Goal: Task Accomplishment & Management: Manage account settings

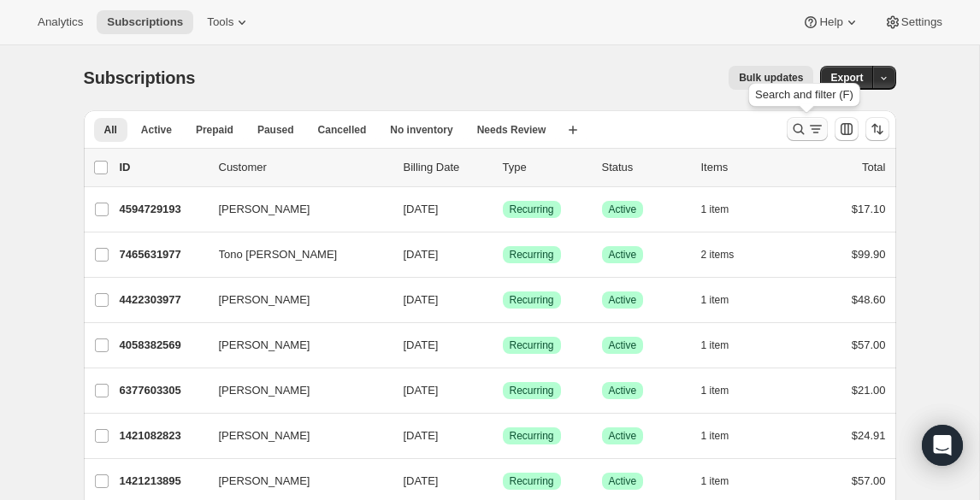
click at [796, 134] on icon "Search and filter results" at bounding box center [798, 129] width 17 height 17
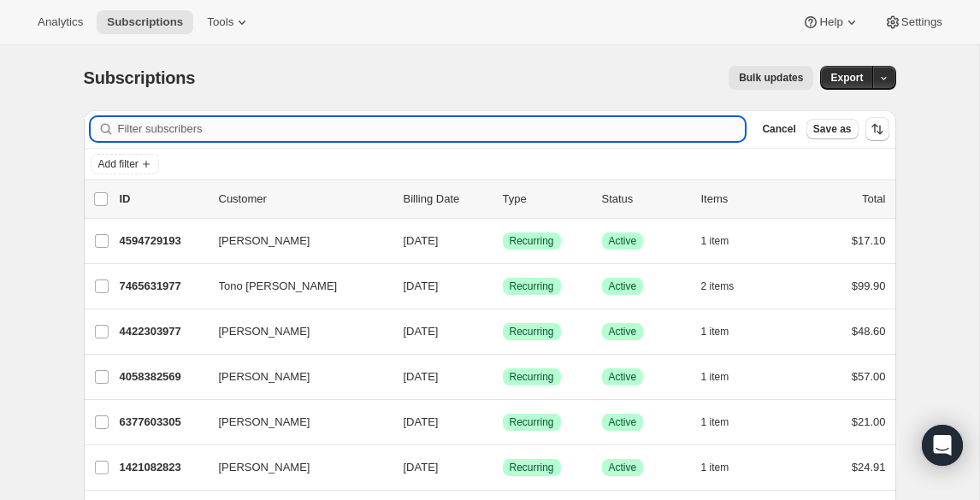
click at [684, 126] on input "Filter subscribers" at bounding box center [432, 129] width 628 height 24
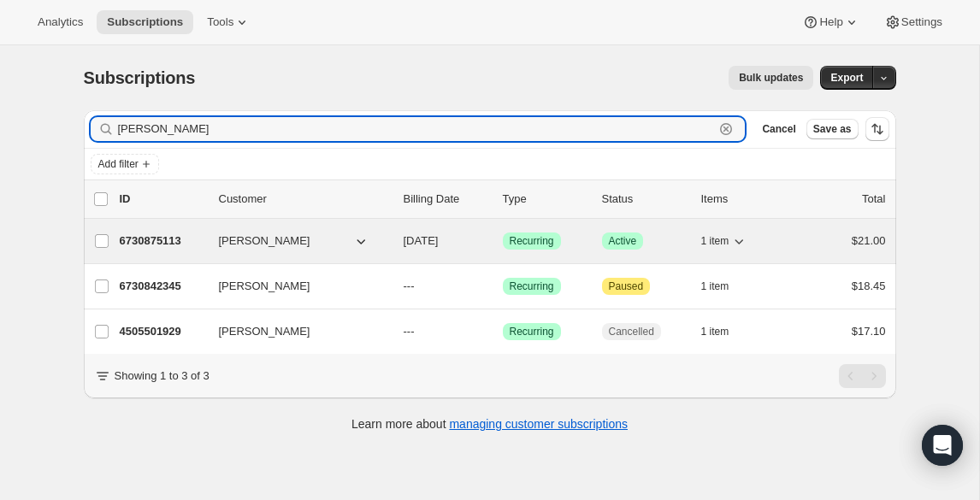
type input "kiki huddleston"
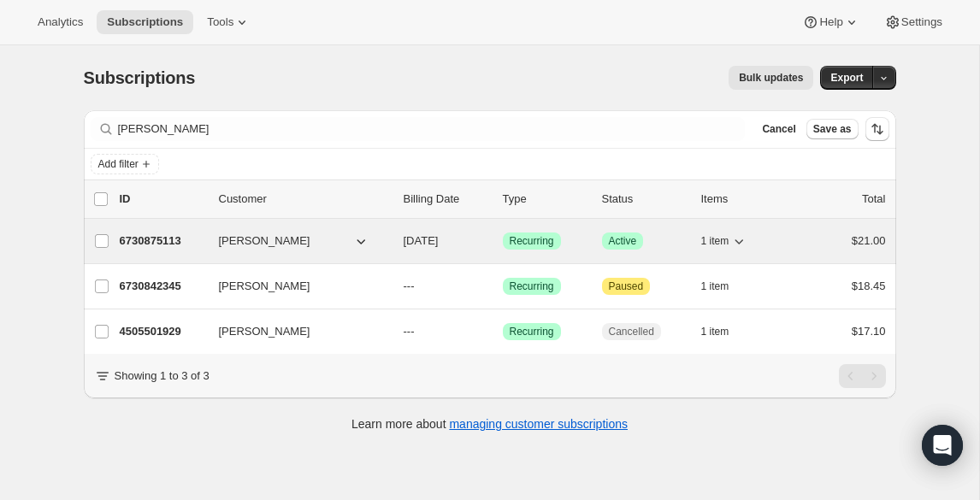
click at [638, 251] on div "6730875113 Kiki Huddleston 09/10/2025 Success Recurring Success Active 1 item $…" at bounding box center [503, 241] width 766 height 24
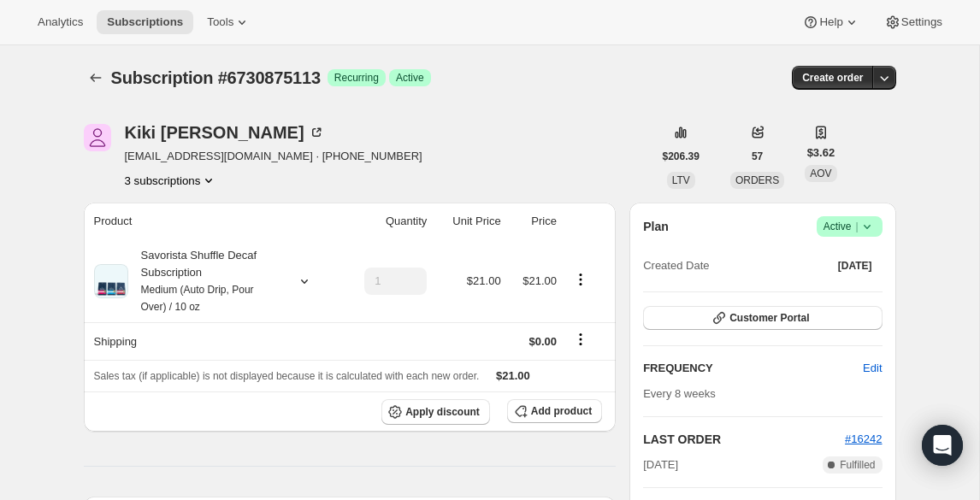
click at [868, 229] on icon at bounding box center [867, 226] width 17 height 17
click at [839, 289] on span "Cancel subscription" at bounding box center [844, 289] width 97 height 13
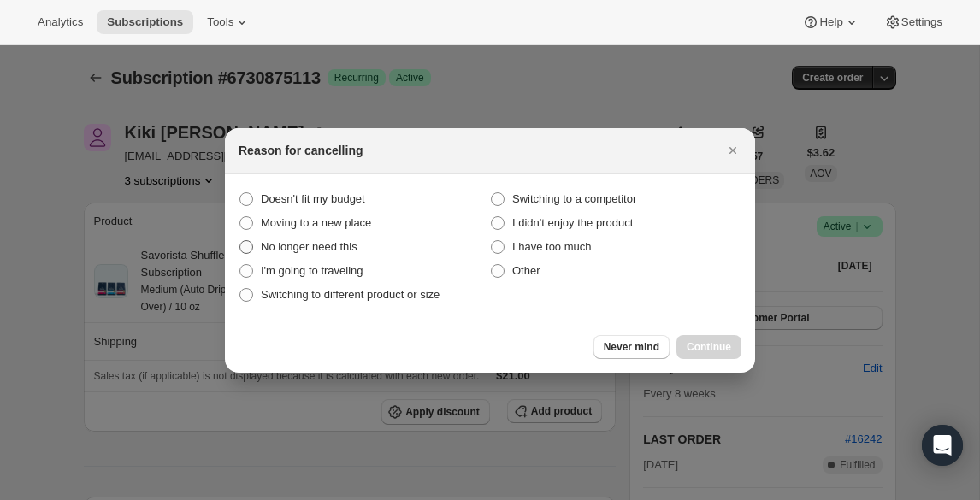
click at [350, 245] on span "No longer need this" at bounding box center [309, 246] width 97 height 13
click at [240, 241] on this "No longer need this" at bounding box center [239, 240] width 1 height 1
radio this "true"
click at [702, 347] on span "Continue" at bounding box center [709, 347] width 44 height 14
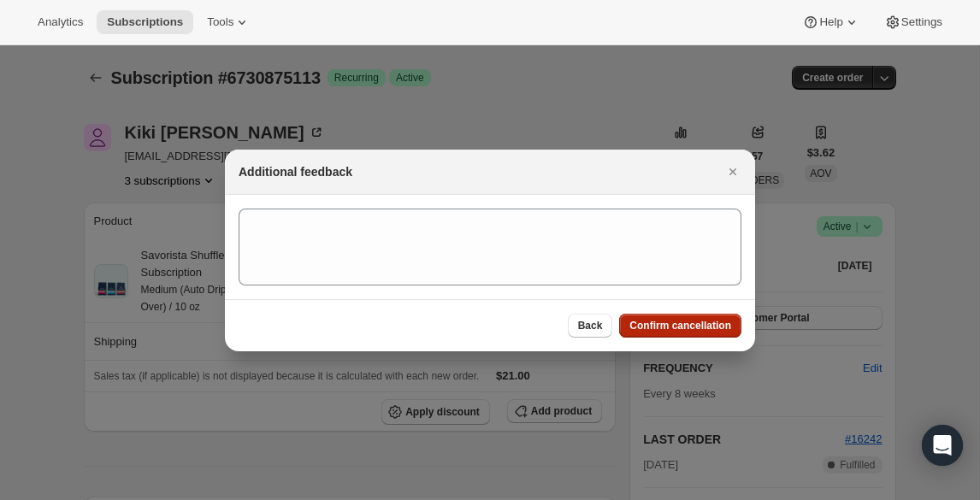
click at [683, 325] on span "Confirm cancellation" at bounding box center [680, 326] width 102 height 14
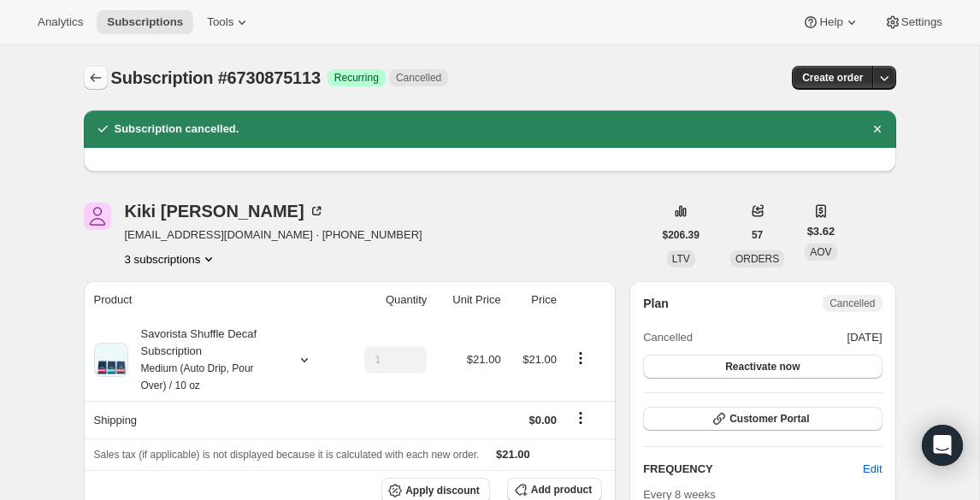
click at [102, 77] on icon "Subscriptions" at bounding box center [95, 77] width 17 height 17
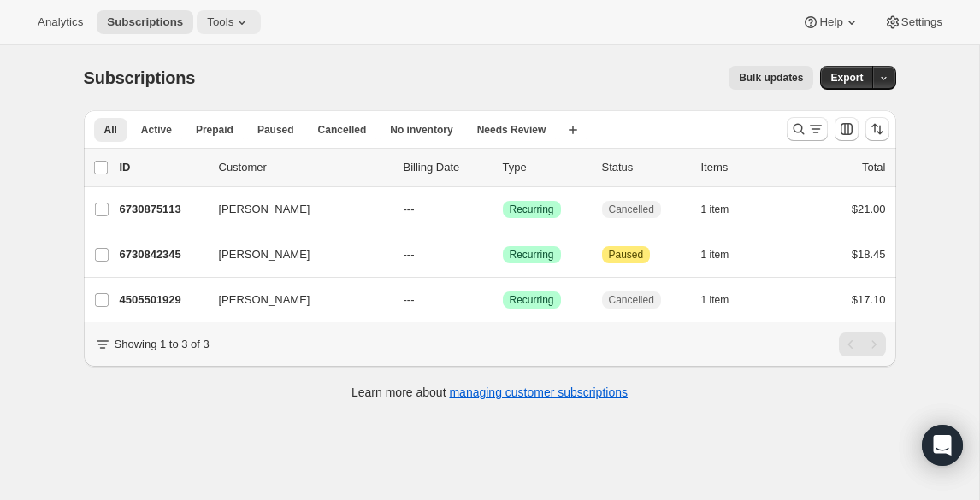
click at [224, 23] on span "Tools" at bounding box center [220, 22] width 27 height 14
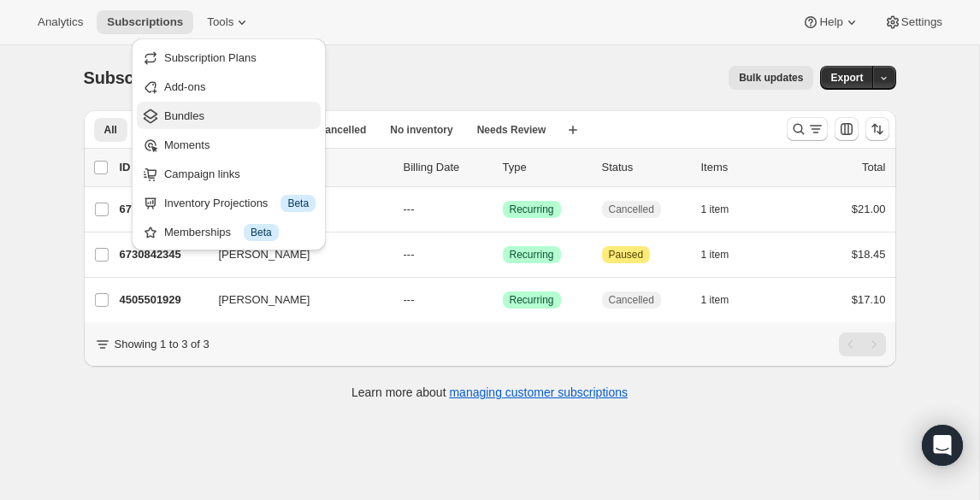
click at [210, 113] on span "Bundles" at bounding box center [239, 116] width 151 height 17
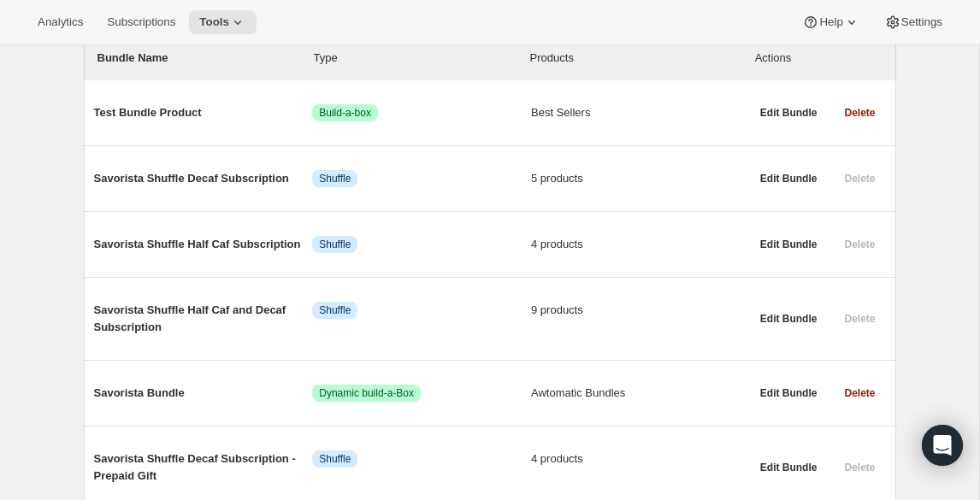
scroll to position [242, 0]
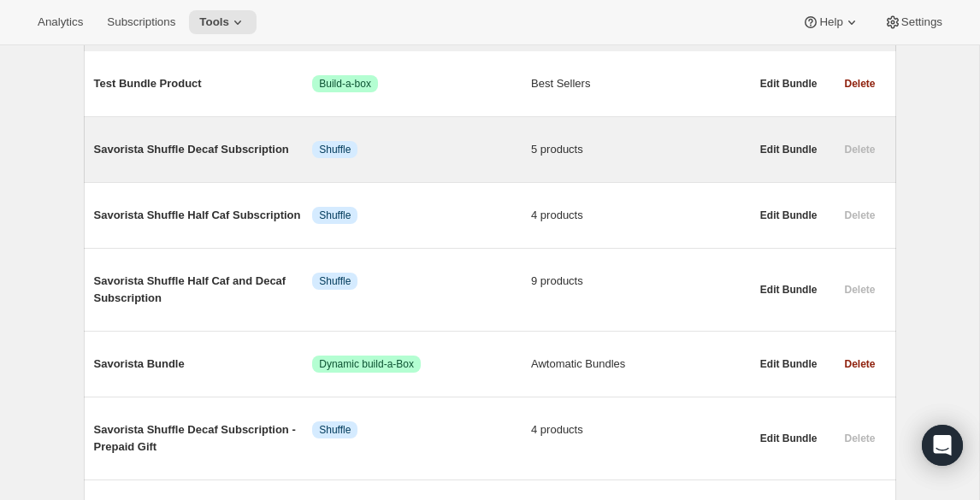
click at [178, 151] on span "Savorista Shuffle Decaf Subscription" at bounding box center [203, 149] width 219 height 17
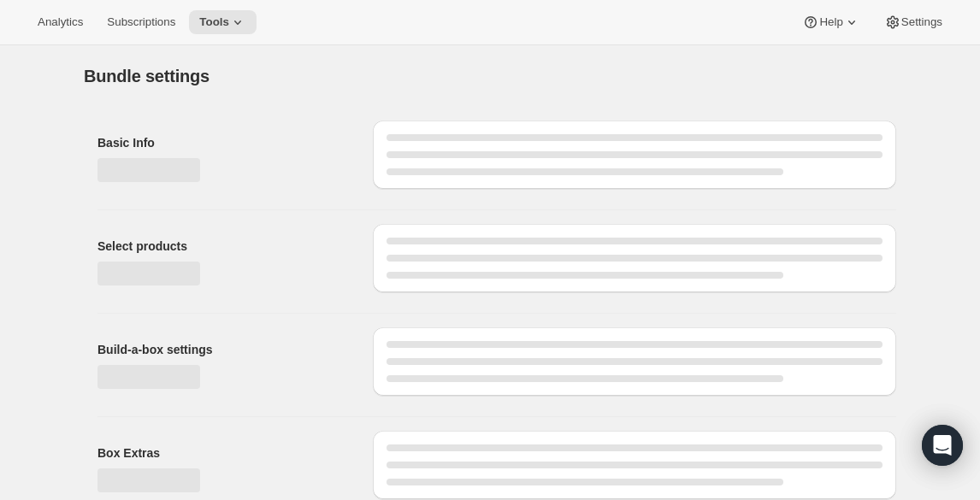
type input "Savorista Shuffle Decaf Subscription"
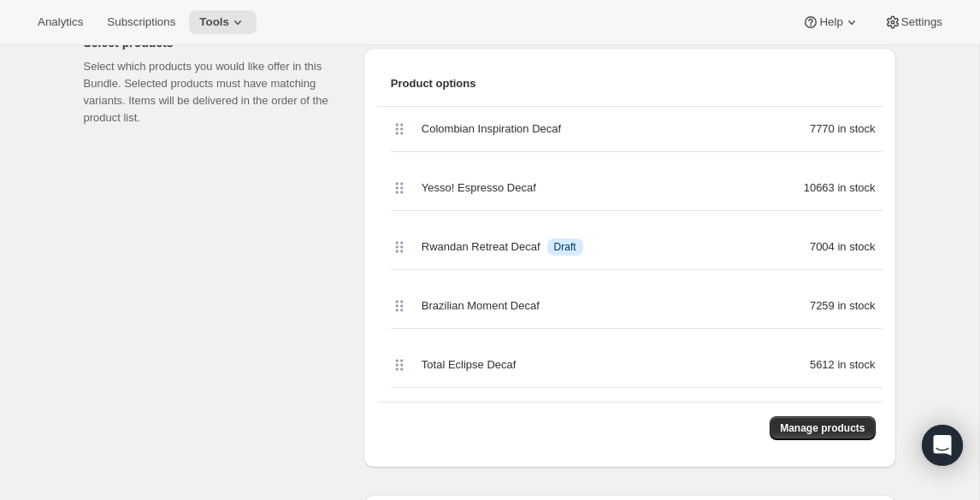
scroll to position [452, 0]
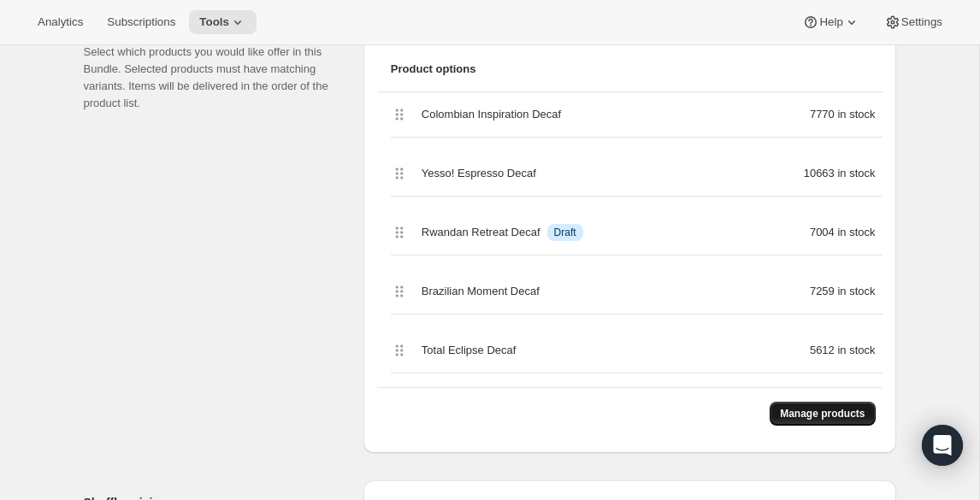
click at [801, 420] on span "Manage products" at bounding box center [822, 414] width 85 height 14
click at [826, 423] on button "Manage products" at bounding box center [822, 414] width 105 height 24
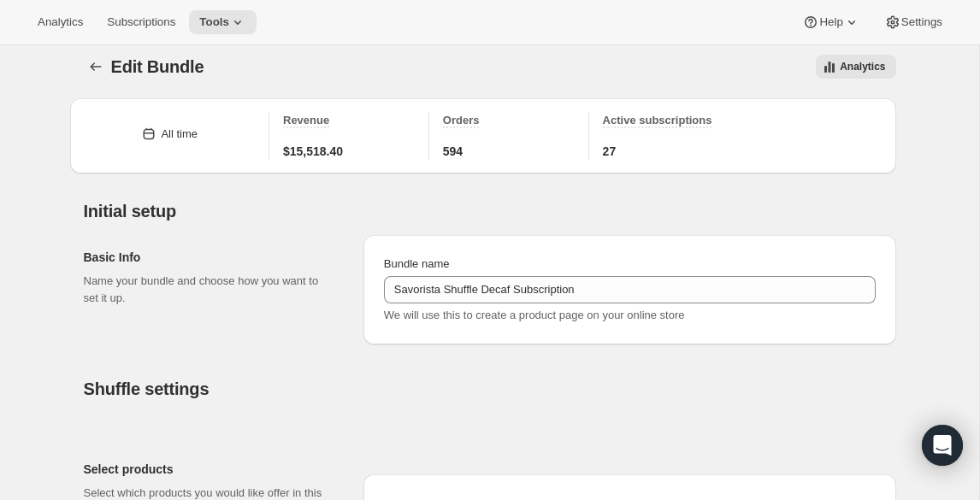
scroll to position [0, 0]
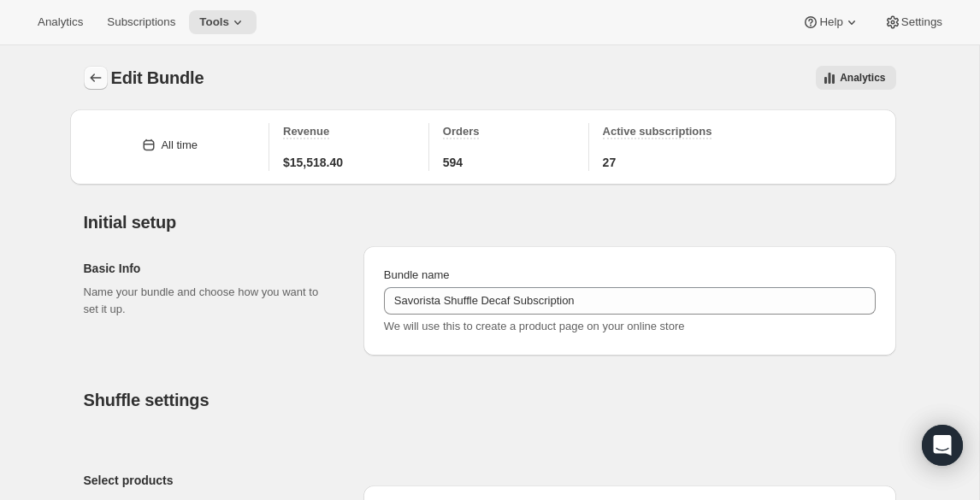
click at [95, 78] on icon "Bundles" at bounding box center [95, 78] width 11 height 9
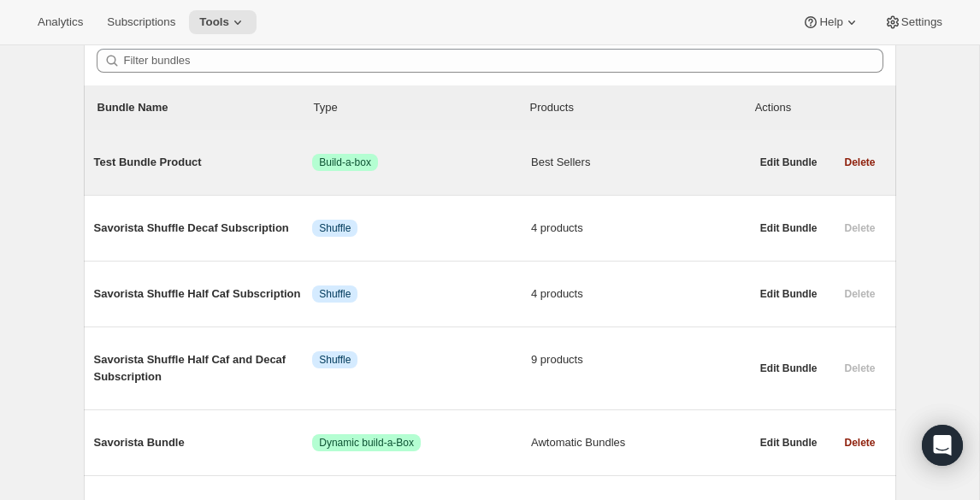
scroll to position [180, 0]
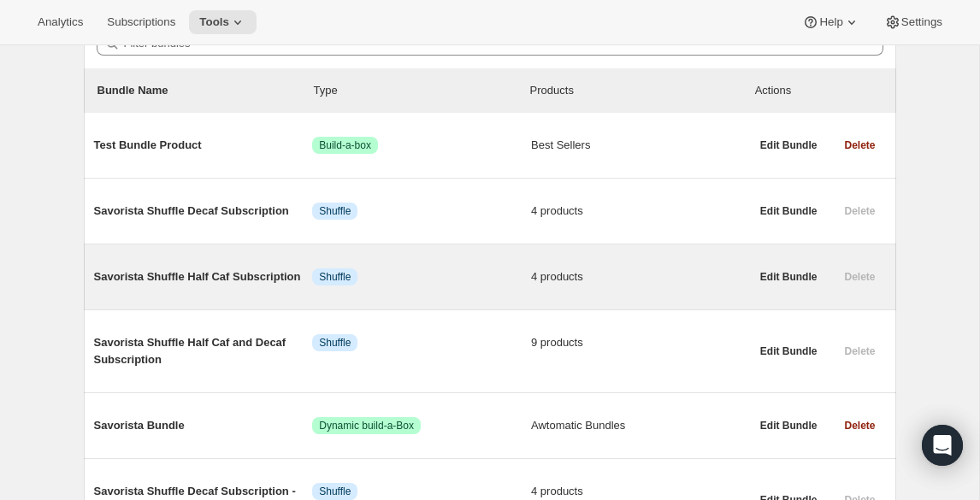
click at [233, 280] on span "Savorista Shuffle Half Caf Subscription" at bounding box center [203, 277] width 219 height 17
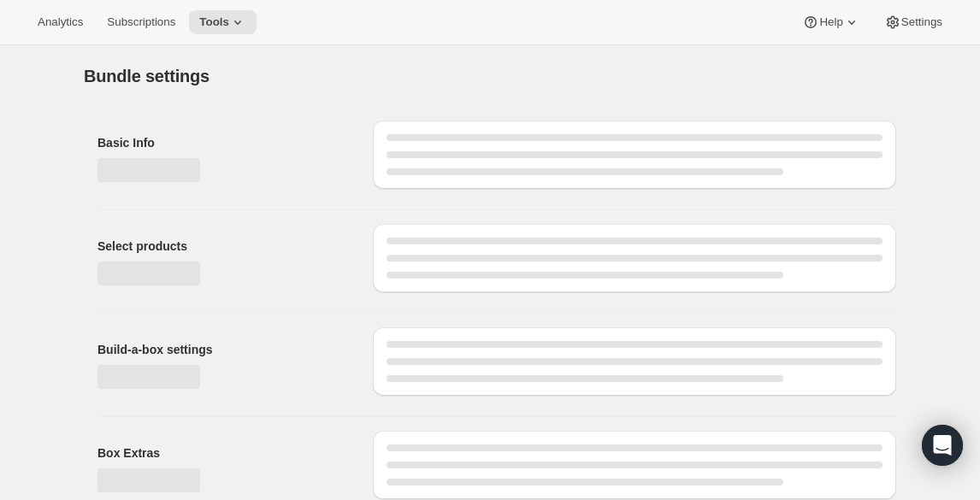
type input "Savorista Shuffle Half Caf Subscription"
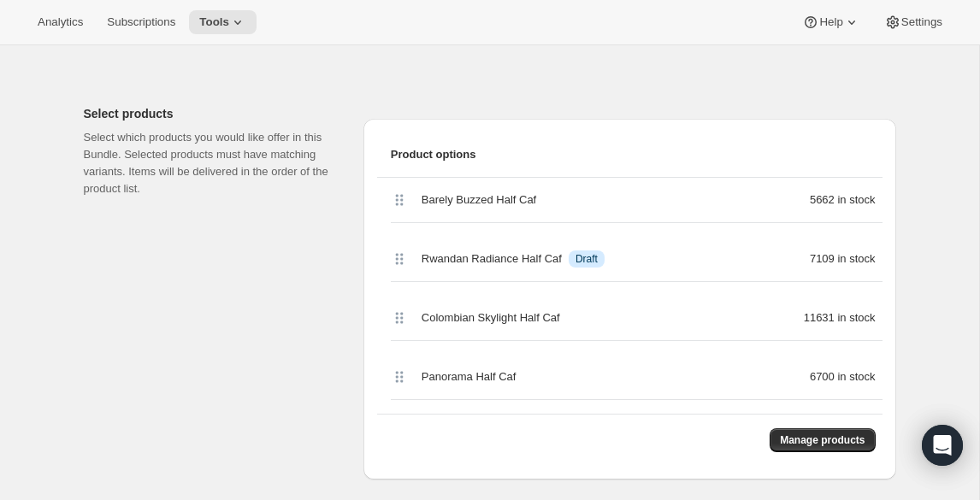
scroll to position [382, 0]
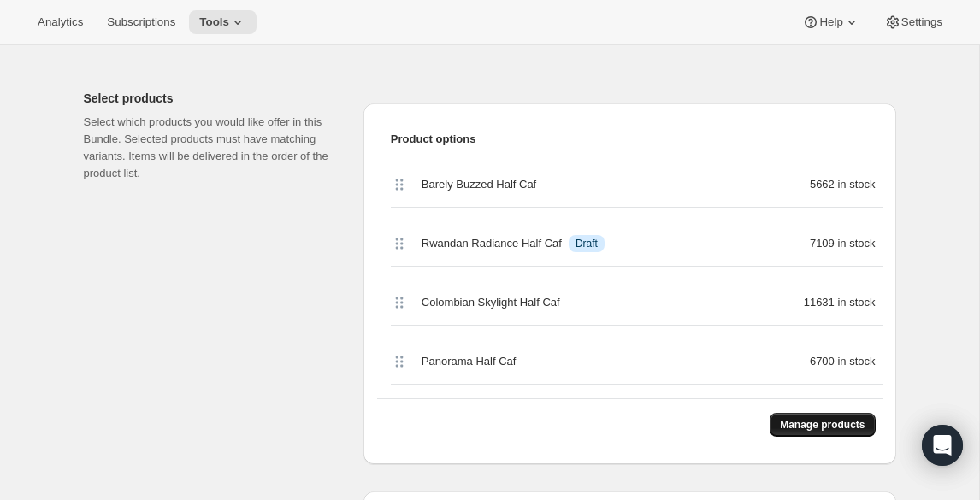
click at [835, 431] on span "Manage products" at bounding box center [822, 425] width 85 height 14
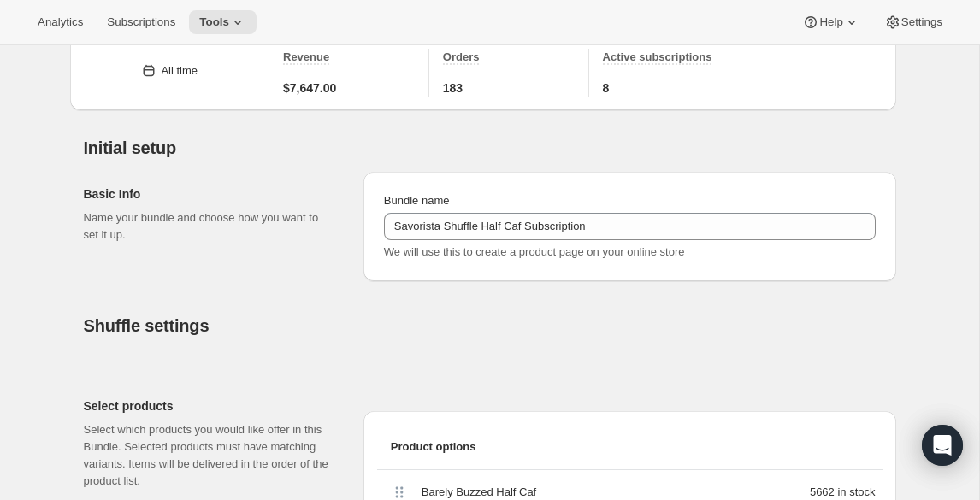
scroll to position [0, 0]
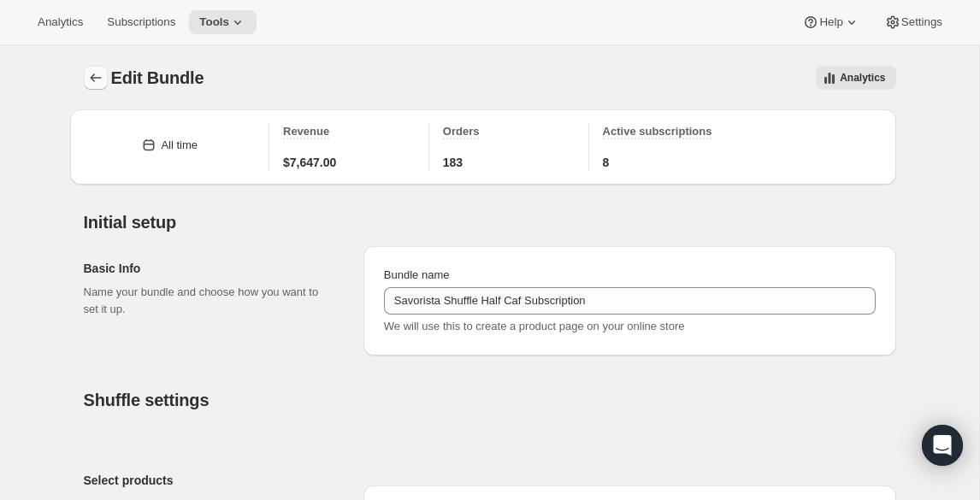
click at [100, 80] on icon "Bundles" at bounding box center [95, 77] width 17 height 17
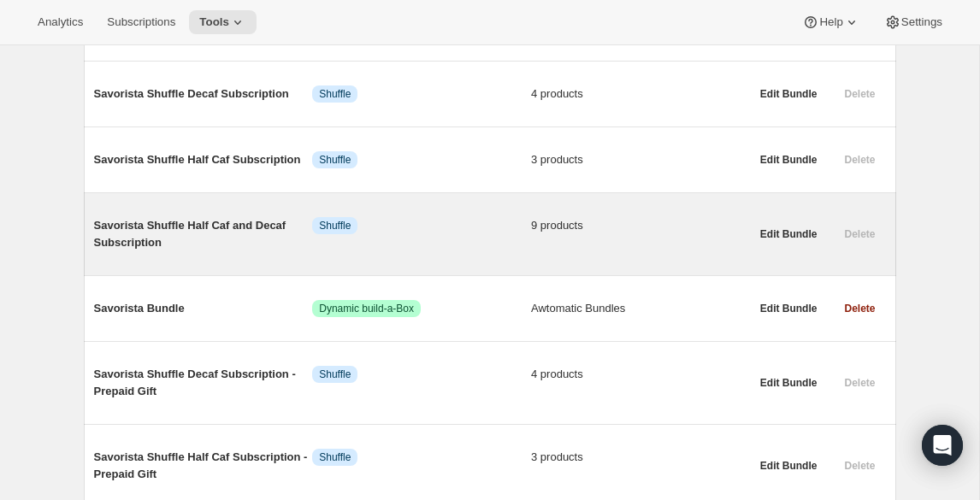
scroll to position [304, 0]
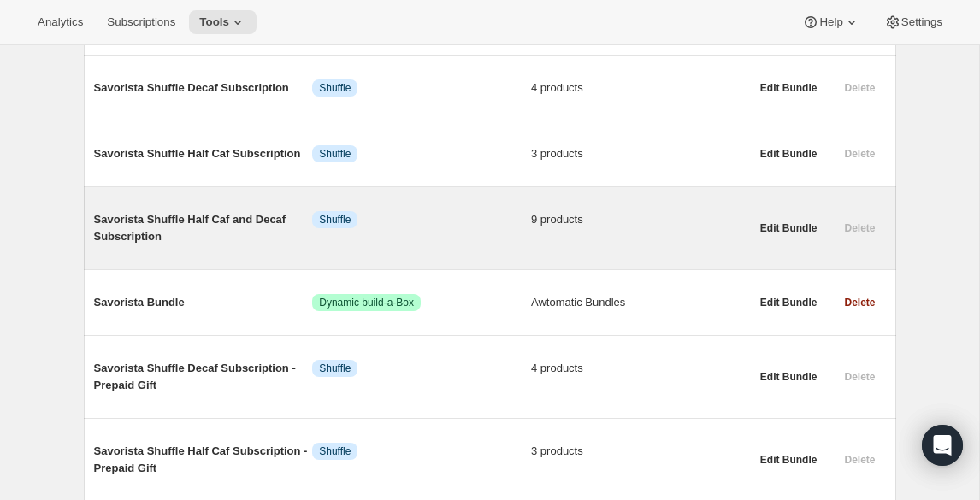
click at [212, 225] on span "Savorista Shuffle Half Caf and Decaf Subscription" at bounding box center [203, 228] width 219 height 34
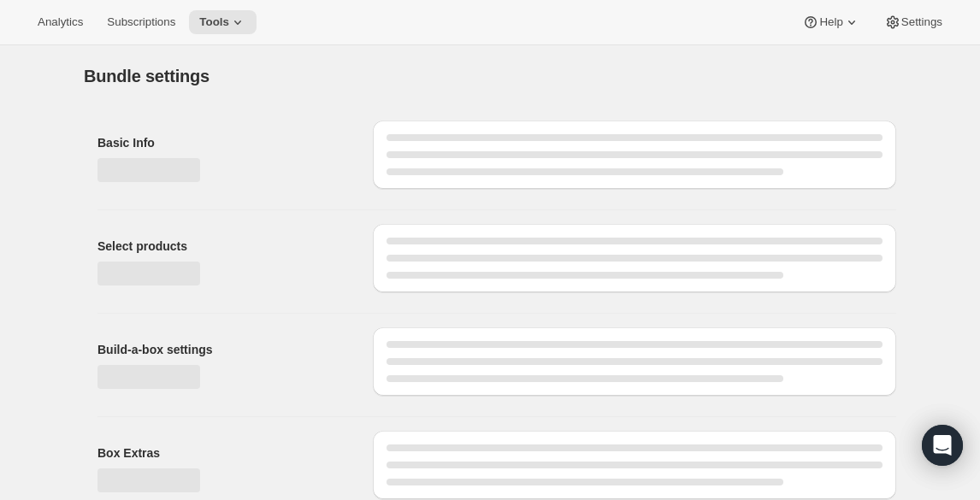
type input "Savorista Shuffle Half Caf and Decaf Subscription"
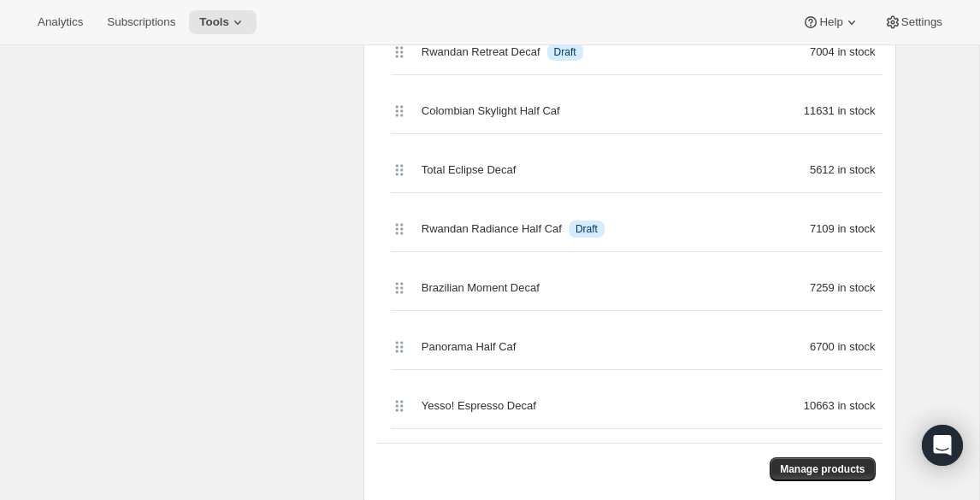
scroll to position [665, 0]
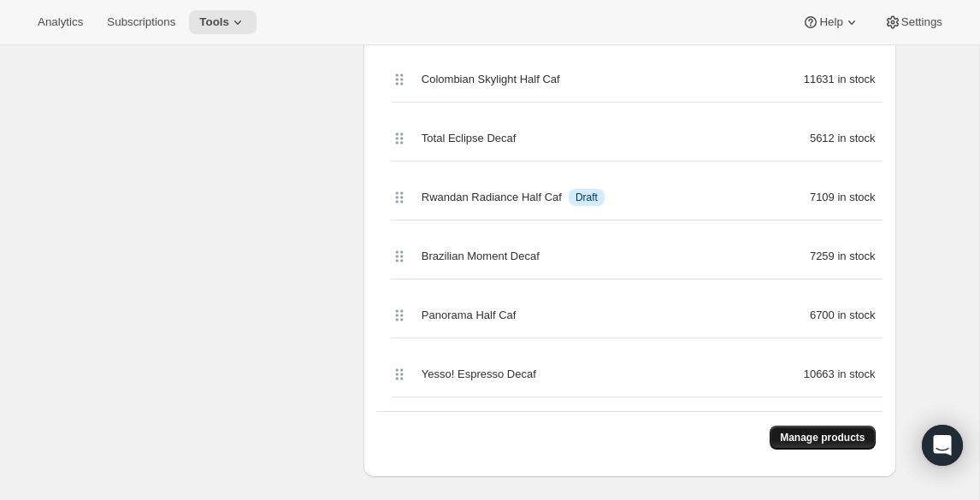
click at [812, 443] on span "Manage products" at bounding box center [822, 438] width 85 height 14
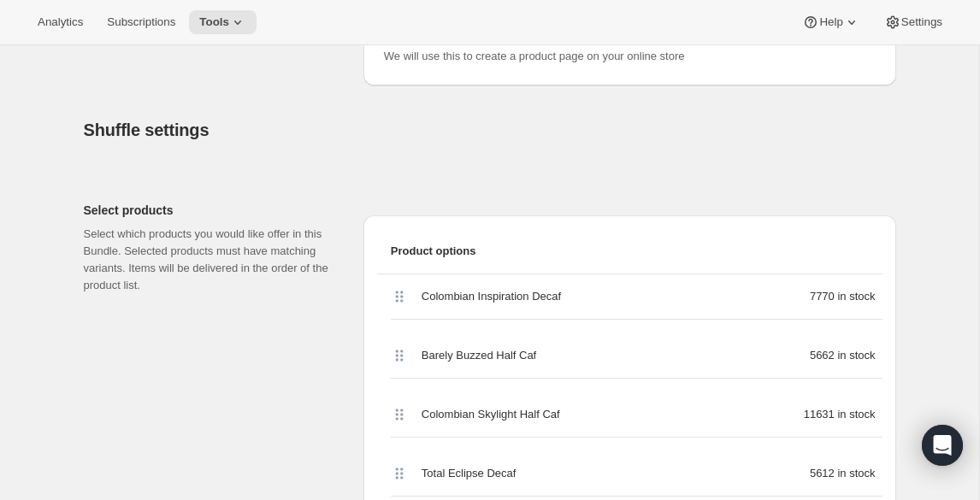
scroll to position [0, 0]
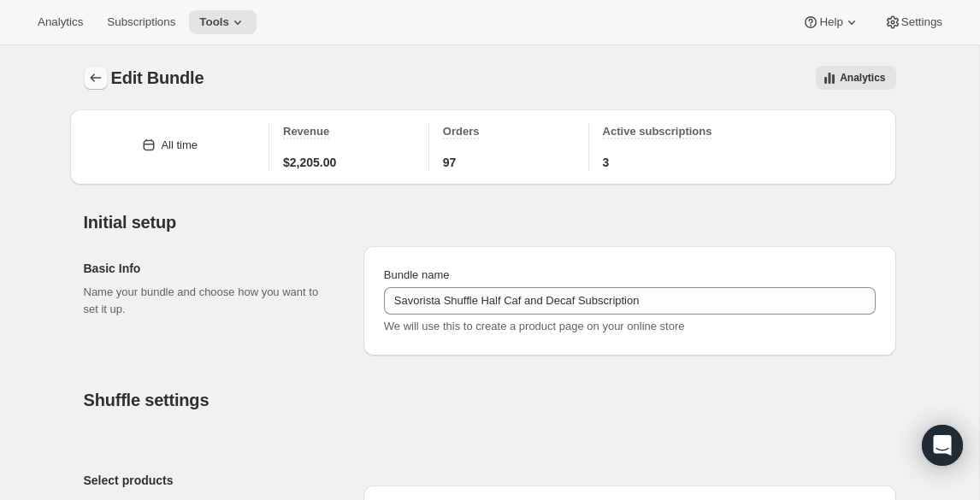
click at [103, 81] on button "Bundles" at bounding box center [96, 78] width 24 height 24
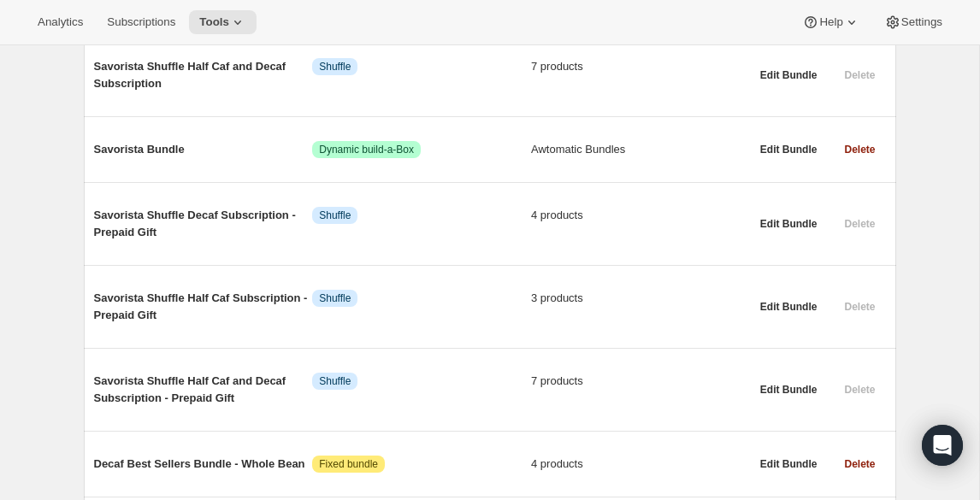
scroll to position [486, 0]
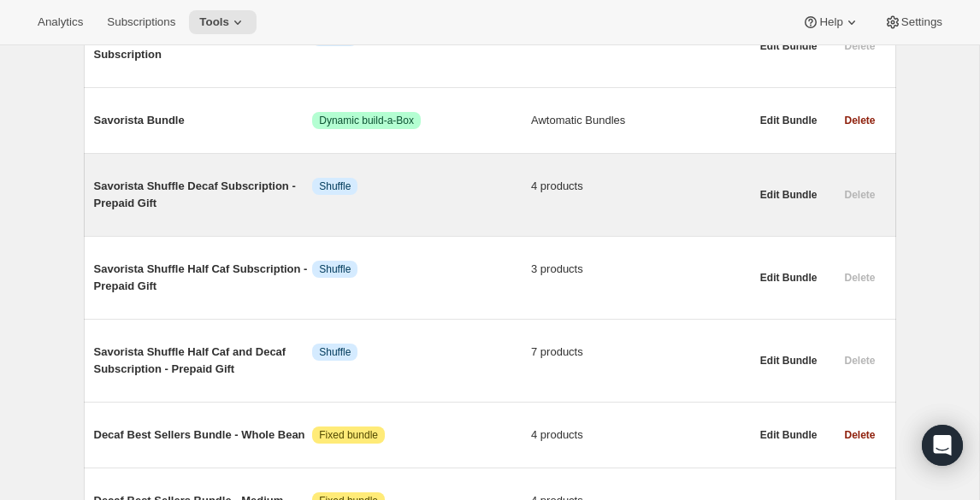
click at [194, 191] on span "Savorista Shuffle Decaf Subscription - Prepaid Gift" at bounding box center [203, 195] width 219 height 34
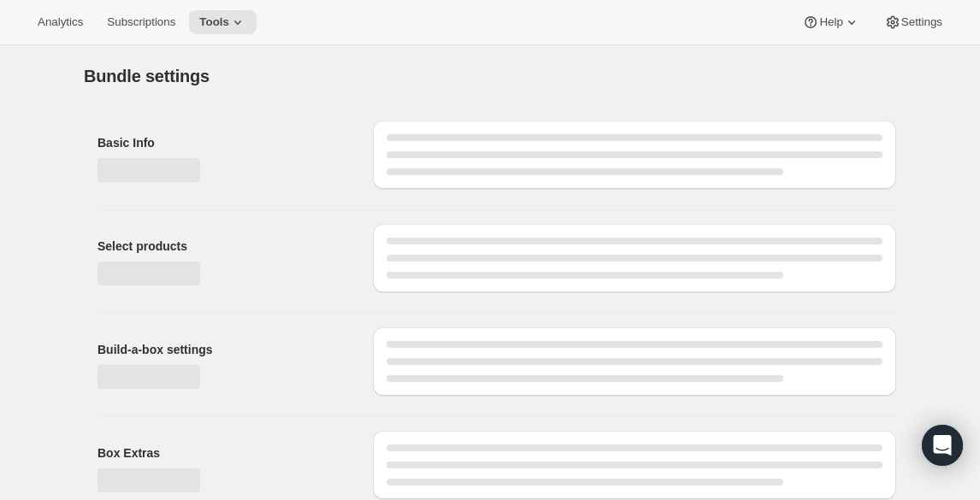
type input "Savorista Shuffle Decaf Subscription - Prepaid Gift"
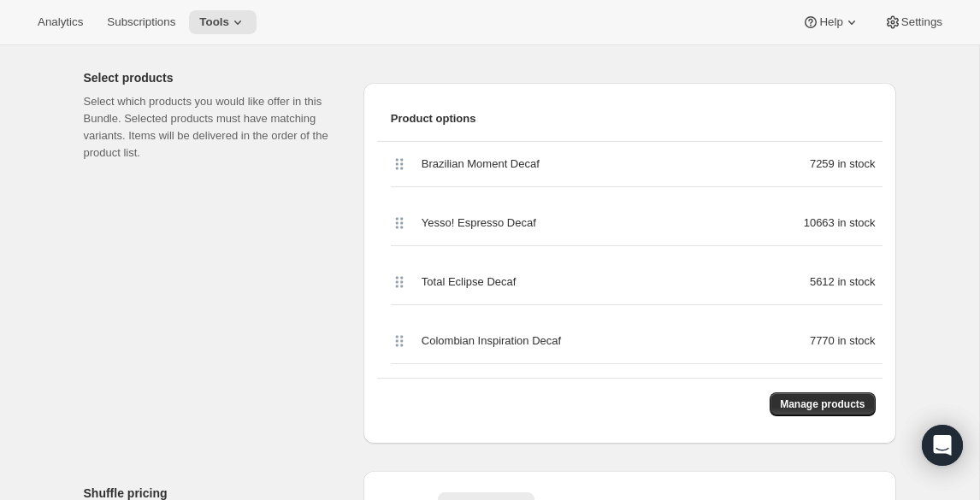
scroll to position [405, 0]
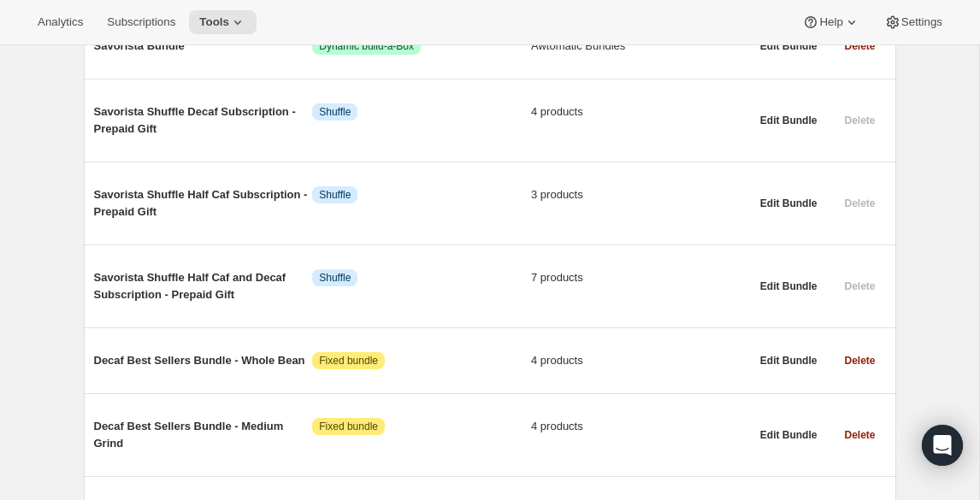
scroll to position [569, 0]
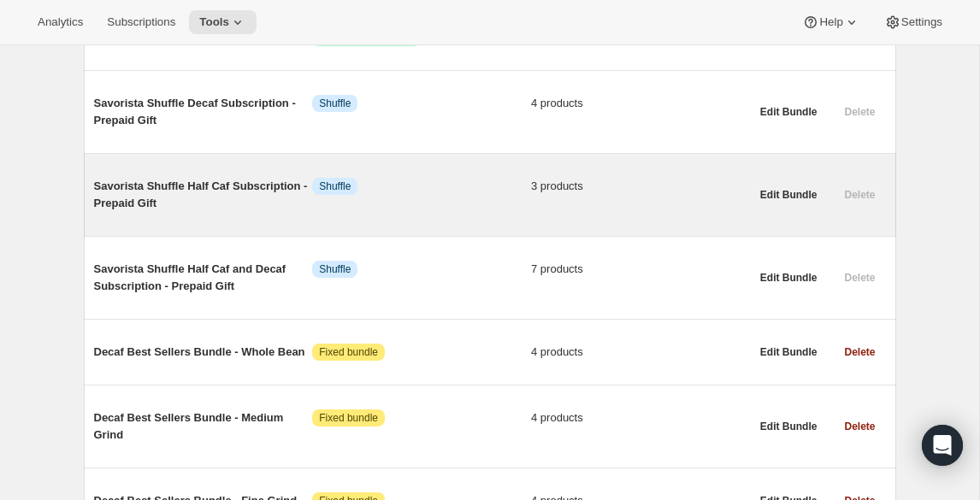
click at [228, 188] on span "Savorista Shuffle Half Caf Subscription - Prepaid Gift" at bounding box center [203, 195] width 219 height 34
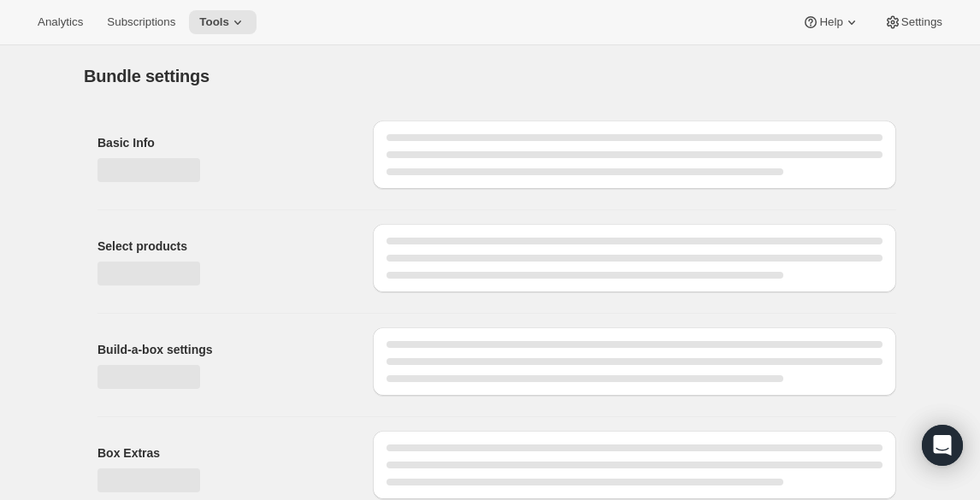
type input "Savorista Shuffle Half Caf Subscription - Prepaid Gift"
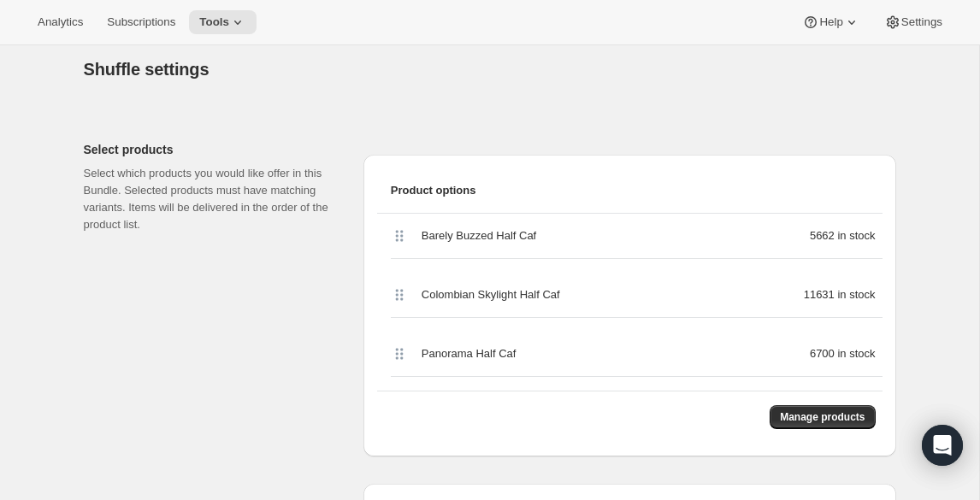
scroll to position [332, 0]
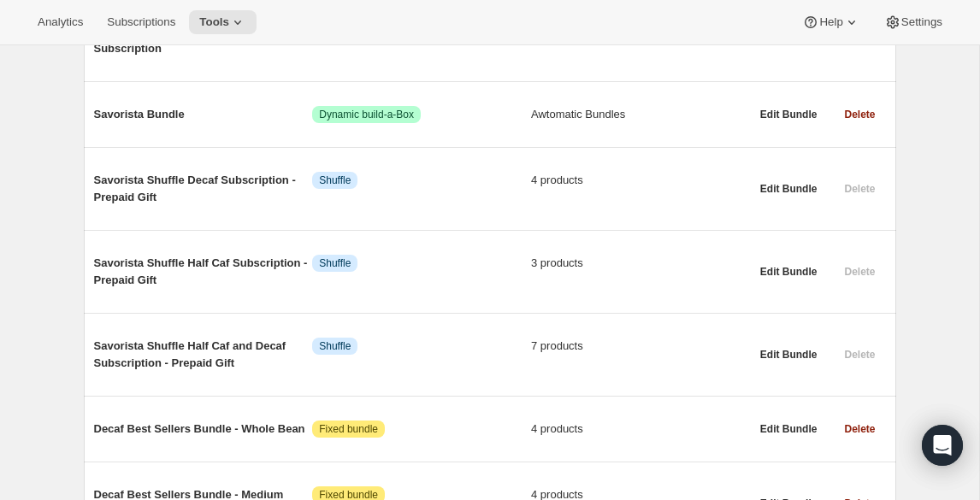
scroll to position [501, 0]
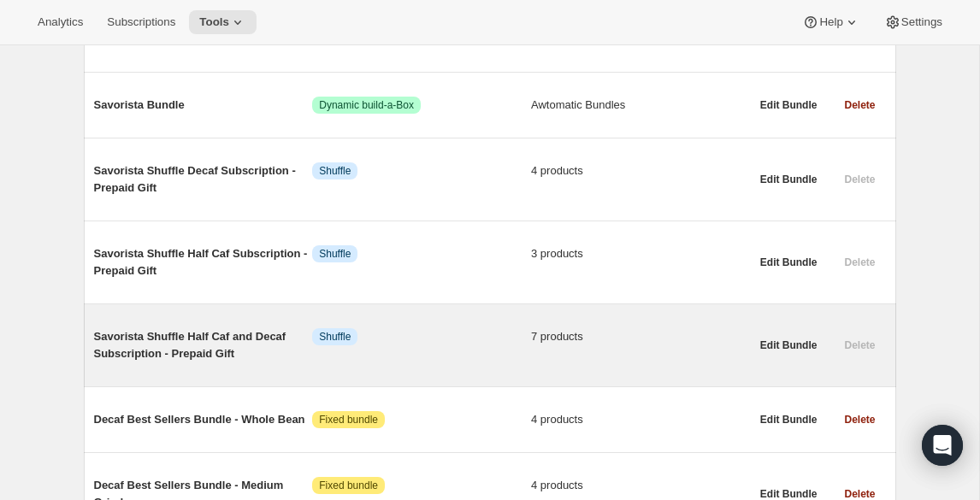
click at [233, 339] on span "Savorista Shuffle Half Caf and Decaf Subscription - Prepaid Gift" at bounding box center [203, 345] width 219 height 34
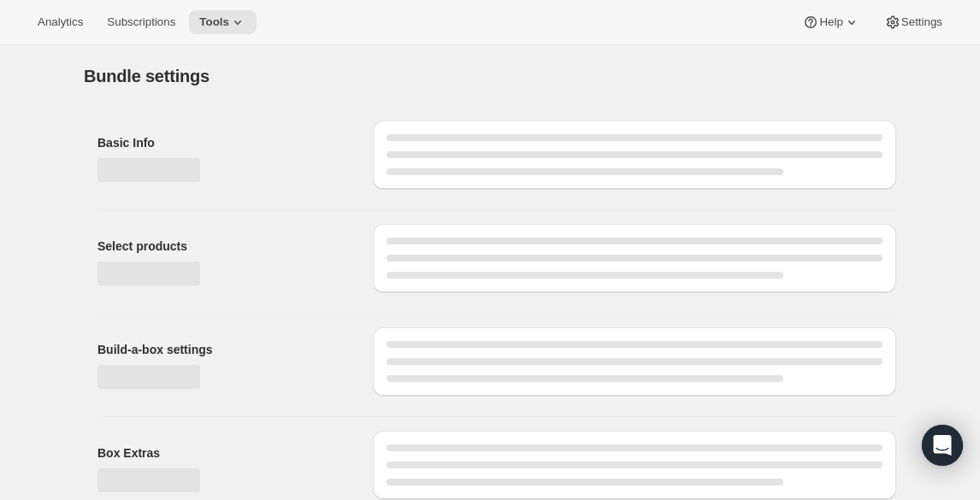
type input "Savorista Shuffle Half Caf and Decaf Subscription - Prepaid Gift"
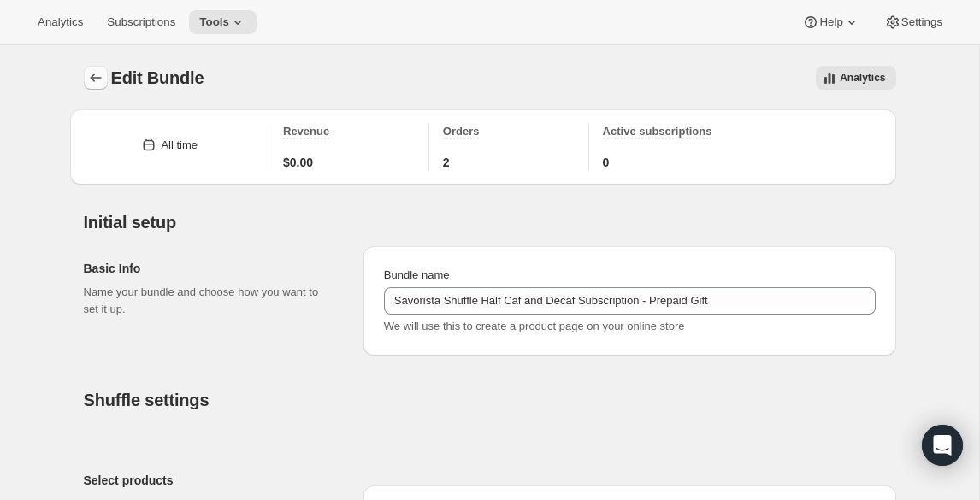
click at [88, 80] on icon "Bundles" at bounding box center [95, 77] width 17 height 17
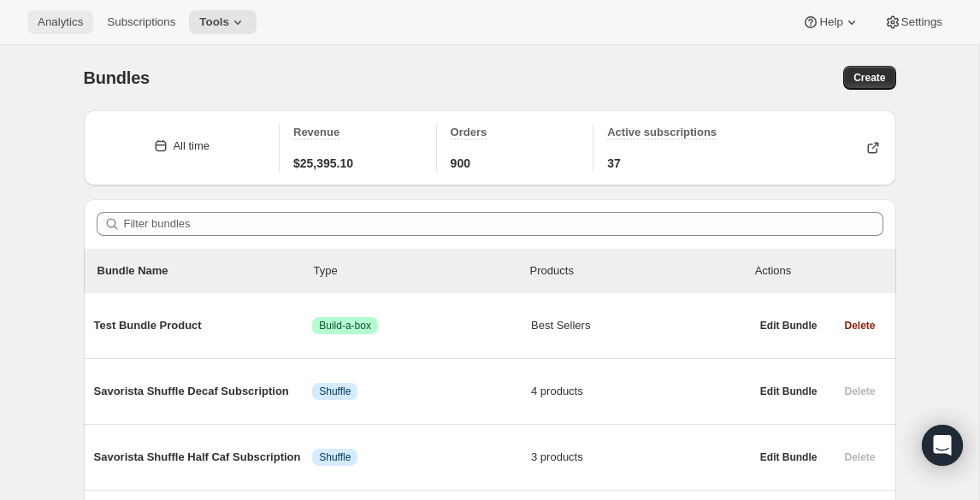
click at [63, 16] on span "Analytics" at bounding box center [60, 22] width 45 height 14
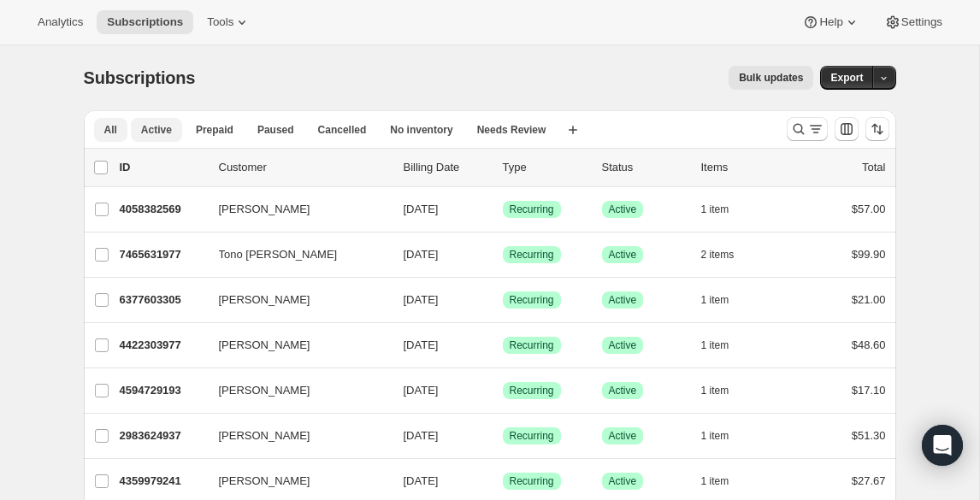
click at [156, 134] on span "Active" at bounding box center [156, 130] width 31 height 14
click at [574, 132] on icon "button" at bounding box center [572, 129] width 17 height 17
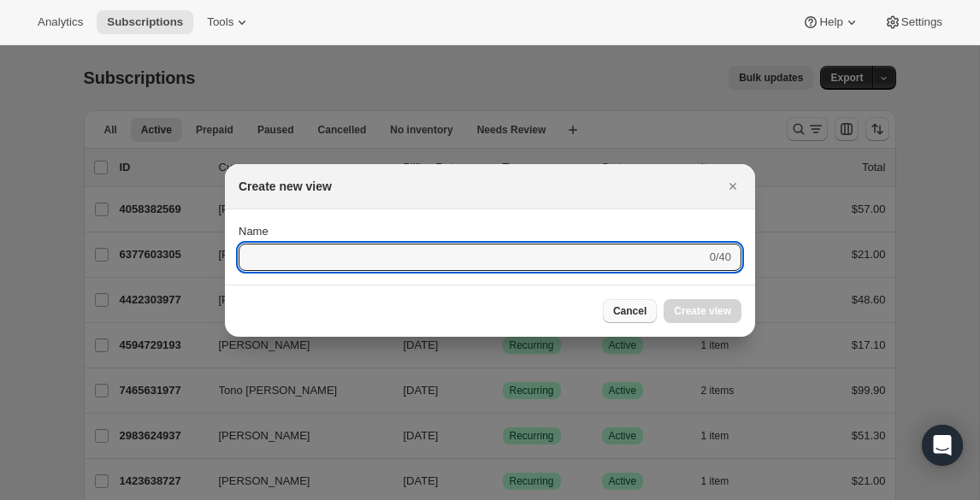
click at [648, 320] on button "Cancel" at bounding box center [630, 311] width 54 height 24
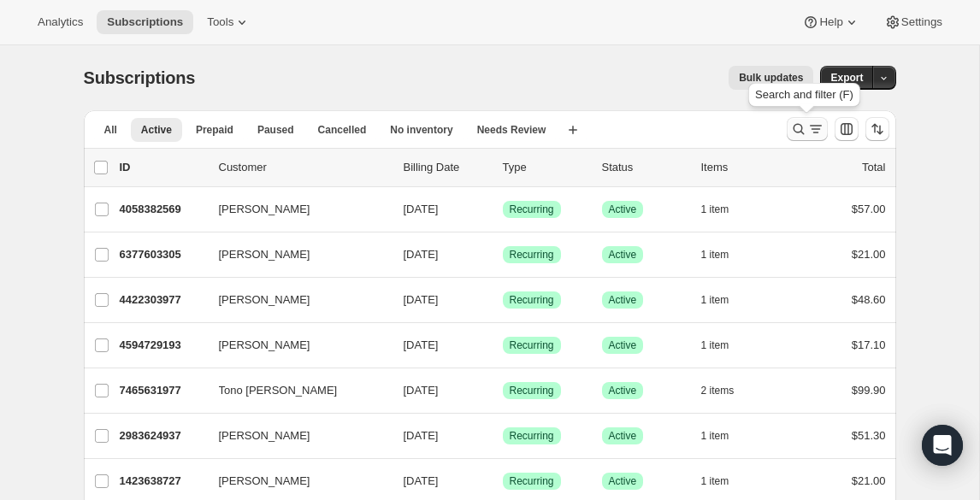
click at [815, 129] on icon "Search and filter results" at bounding box center [815, 129] width 17 height 17
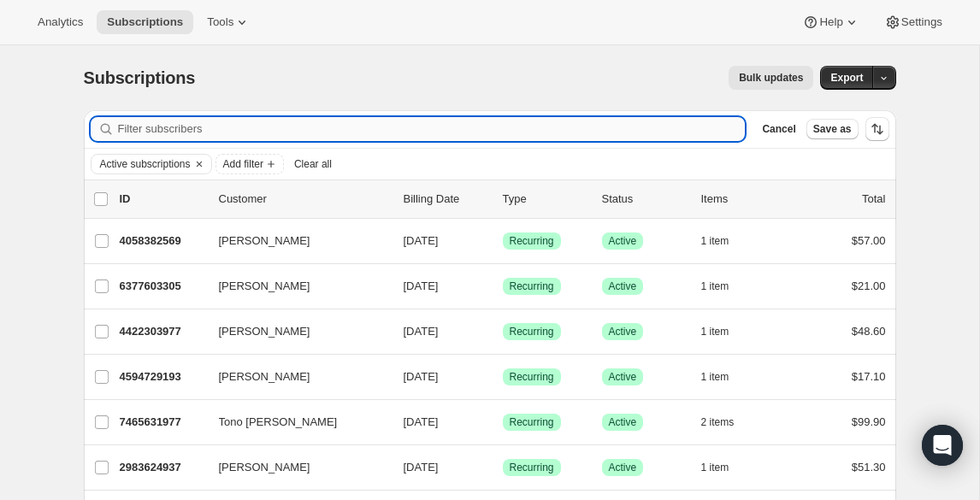
click at [628, 128] on input "Filter subscribers" at bounding box center [432, 129] width 628 height 24
click at [263, 170] on span "Add filter" at bounding box center [243, 164] width 40 height 14
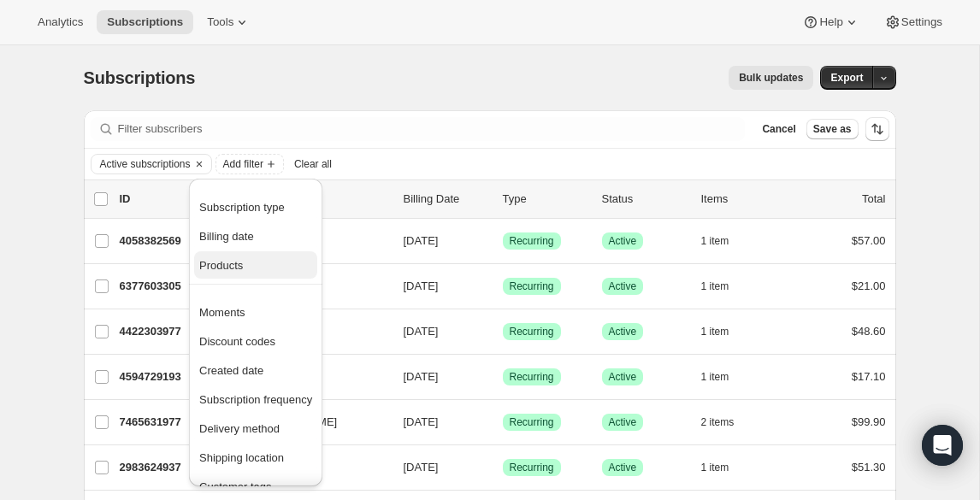
click at [235, 264] on span "Products" at bounding box center [221, 265] width 44 height 13
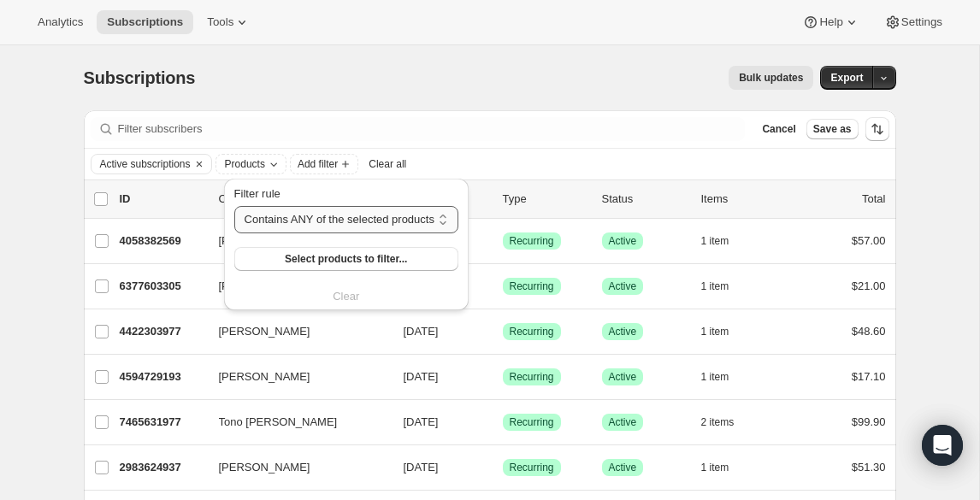
click at [323, 223] on select "Contains ANY of the selected products Contains ALL of the selected products Con…" at bounding box center [346, 219] width 224 height 27
click at [234, 206] on select "Contains ANY of the selected products Contains ALL of the selected products Con…" at bounding box center [346, 219] width 224 height 27
click at [323, 224] on select "Contains ANY of the selected products Contains ALL of the selected products Con…" at bounding box center [346, 219] width 224 height 27
click at [234, 206] on select "Contains ANY of the selected products Contains ALL of the selected products Con…" at bounding box center [346, 219] width 224 height 27
click at [311, 260] on span "Select products to filter..." at bounding box center [346, 259] width 122 height 14
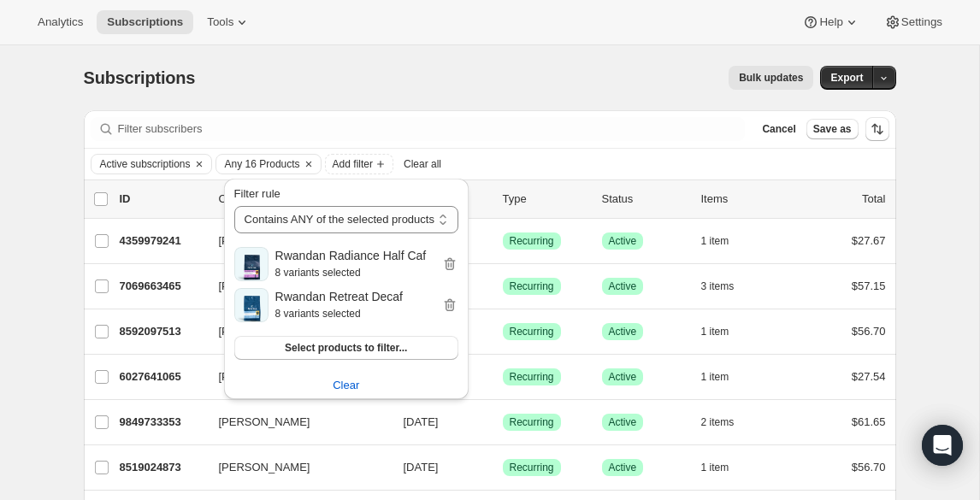
click at [611, 68] on div "Bulk updates" at bounding box center [515, 78] width 598 height 24
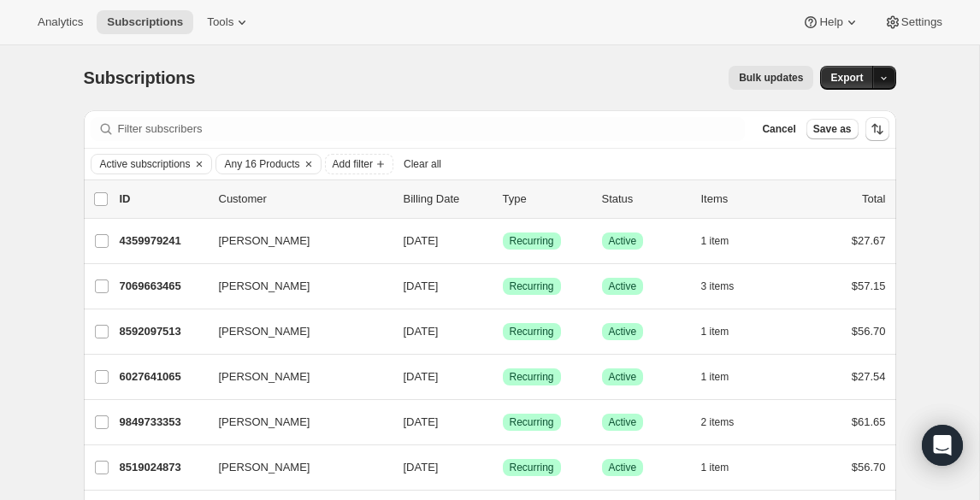
click at [879, 79] on icon "button" at bounding box center [883, 78] width 11 height 11
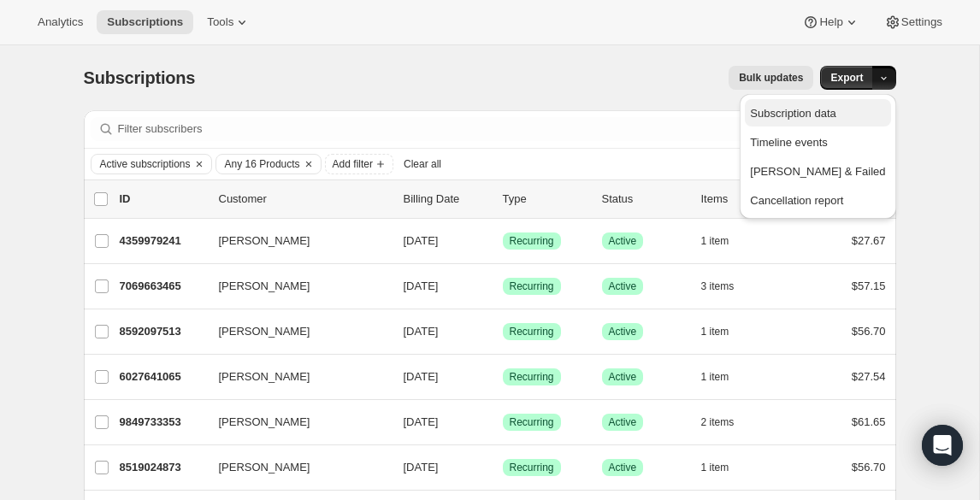
click at [836, 115] on span "Subscription data" at bounding box center [793, 113] width 86 height 13
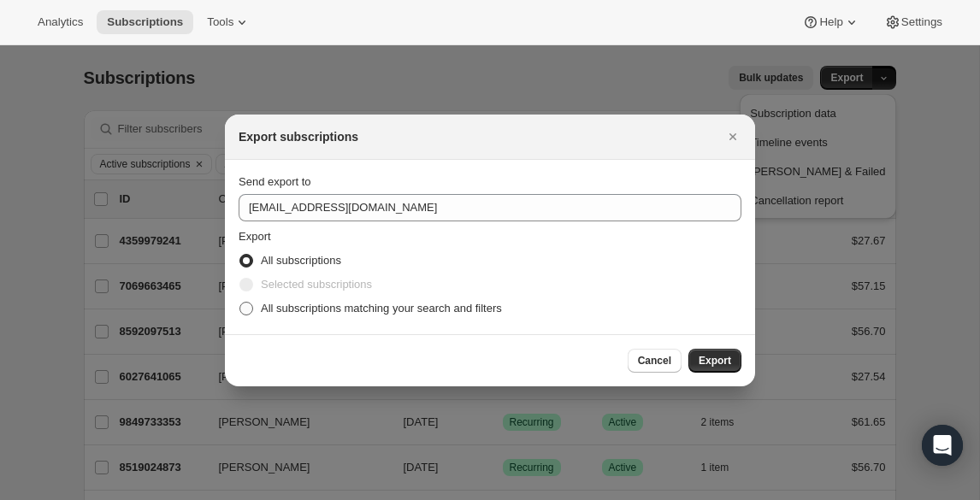
click at [256, 310] on label "All subscriptions matching your search and filters" at bounding box center [370, 309] width 263 height 24
click at [240, 303] on input "All subscriptions matching your search and filters" at bounding box center [239, 302] width 1 height 1
radio input "true"
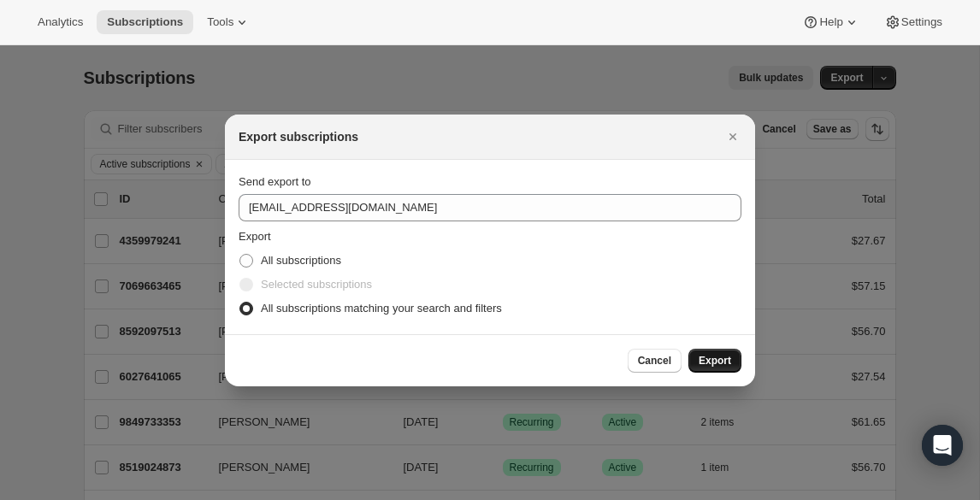
click at [713, 365] on span "Export" at bounding box center [715, 361] width 32 height 14
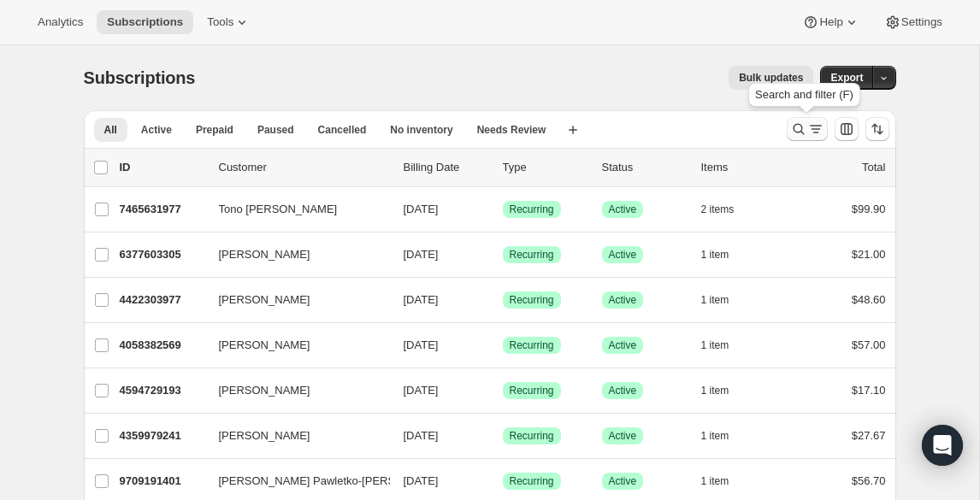
click at [798, 129] on icon "Search and filter results" at bounding box center [798, 129] width 17 height 17
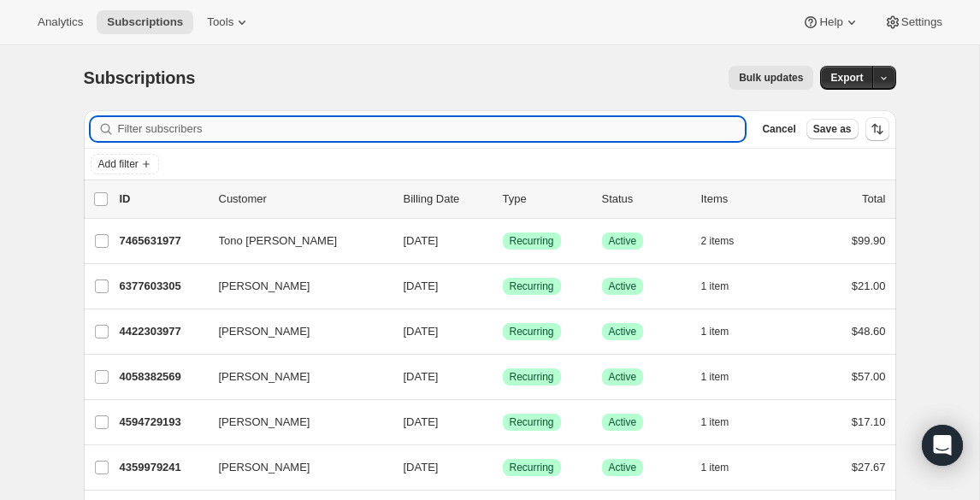
click at [570, 129] on input "Filter subscribers" at bounding box center [432, 129] width 628 height 24
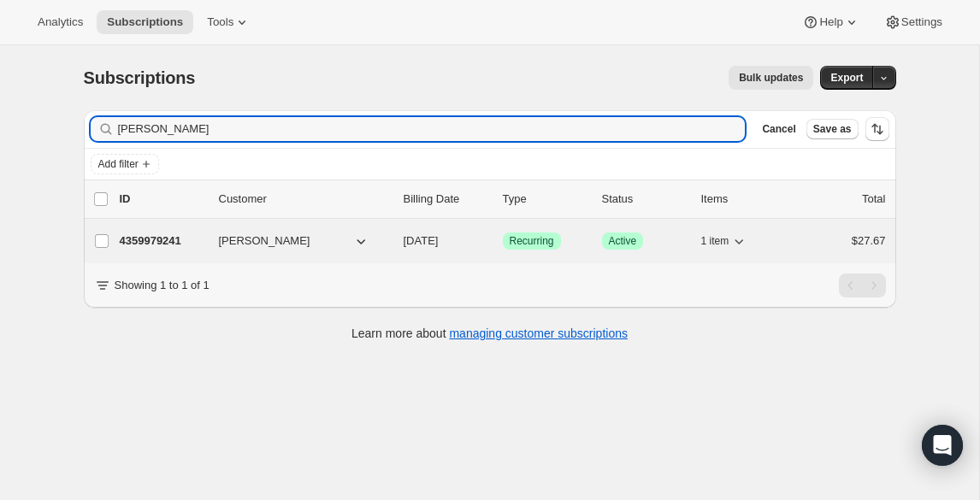
type input "[PERSON_NAME]"
click at [255, 244] on span "[PERSON_NAME]" at bounding box center [265, 241] width 92 height 17
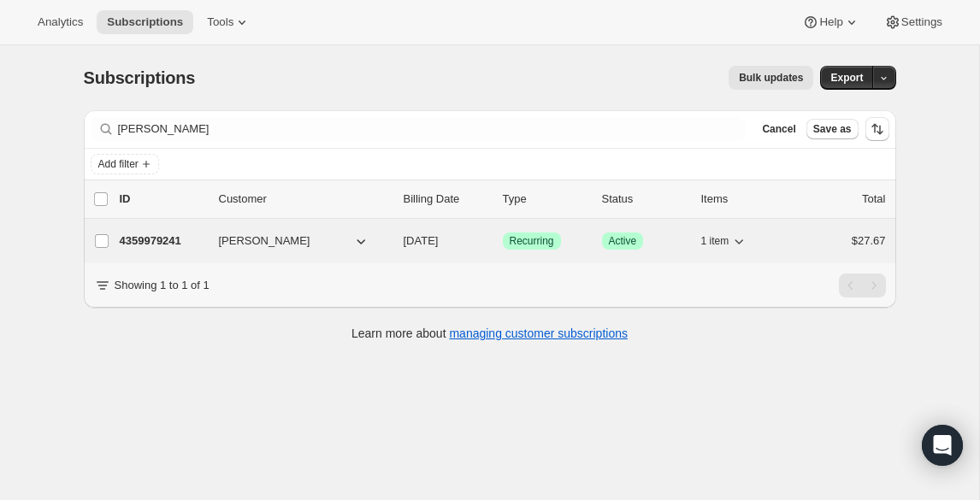
click at [256, 241] on span "[PERSON_NAME]" at bounding box center [265, 241] width 92 height 17
click at [629, 239] on span "Active" at bounding box center [623, 241] width 28 height 14
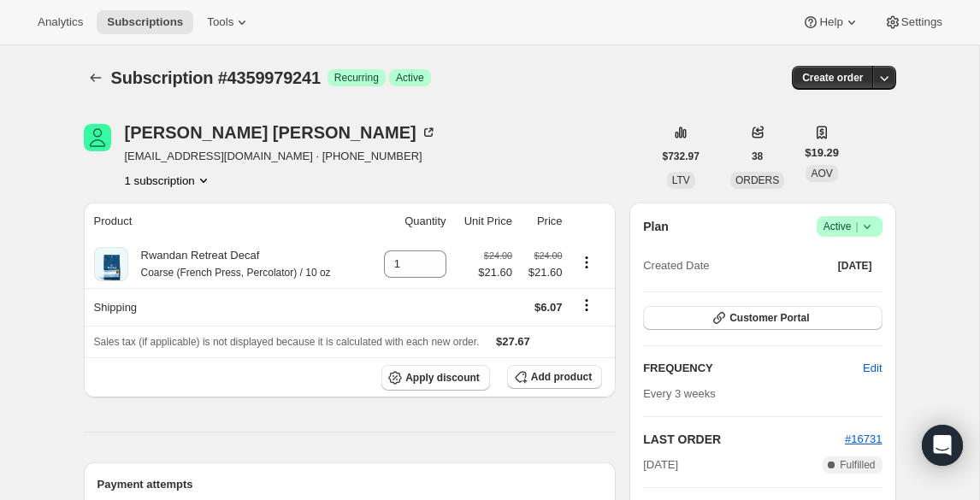
click at [868, 227] on icon at bounding box center [866, 227] width 7 height 4
click at [822, 265] on span "Pause subscription" at bounding box center [843, 260] width 94 height 13
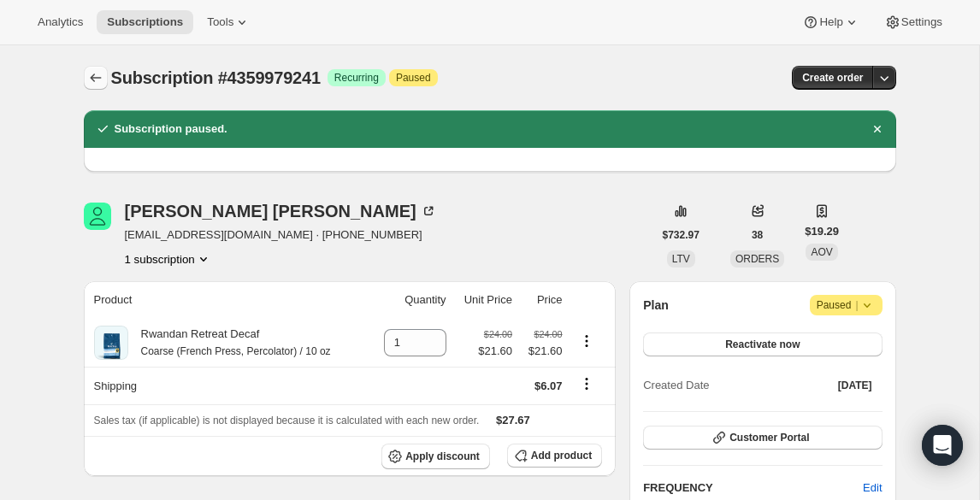
click at [97, 80] on icon "Subscriptions" at bounding box center [95, 77] width 17 height 17
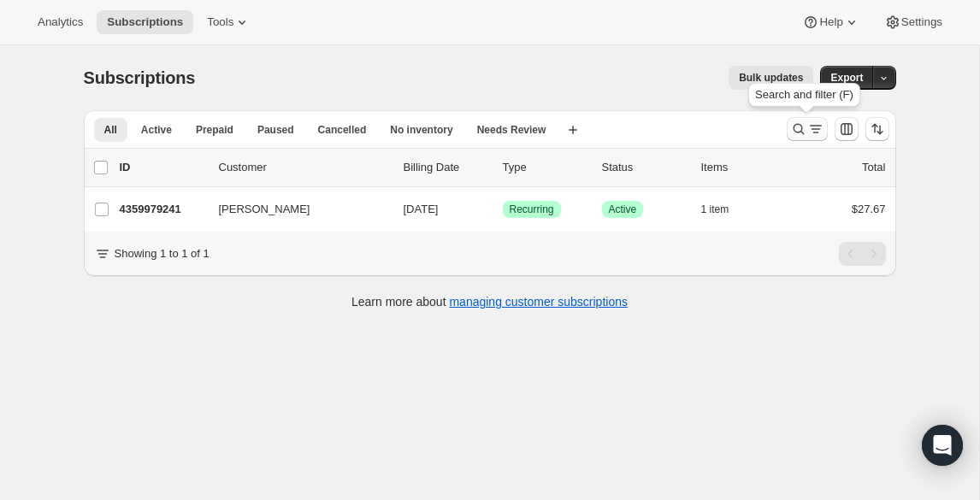
click at [790, 135] on icon "Search and filter results" at bounding box center [798, 129] width 17 height 17
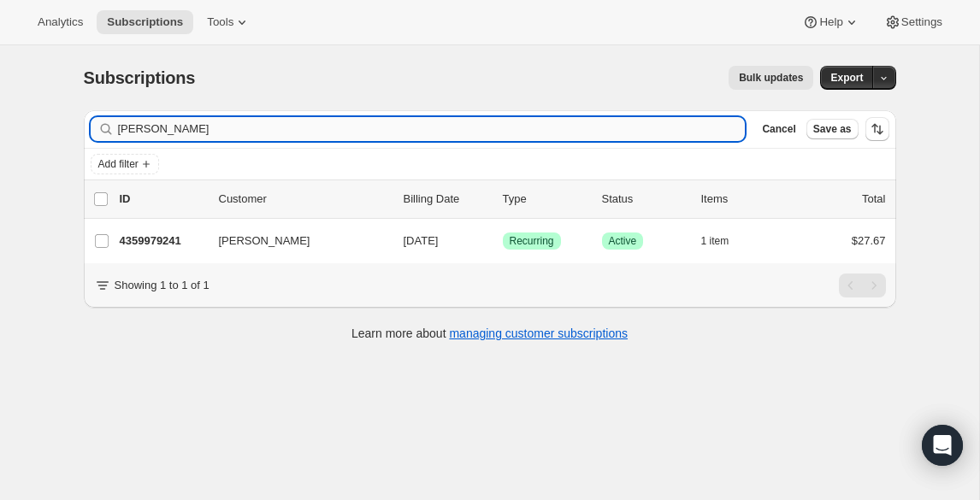
click at [602, 127] on input "[PERSON_NAME]" at bounding box center [432, 129] width 628 height 24
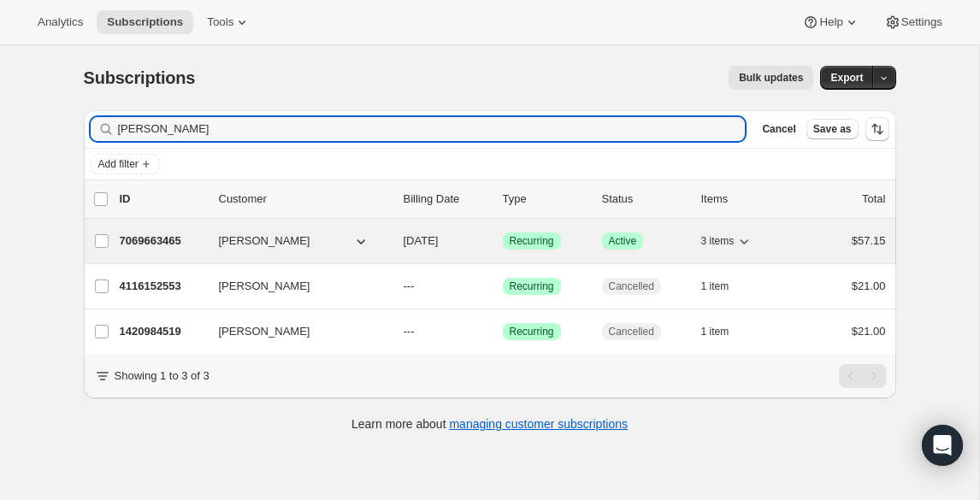
type input "[PERSON_NAME]"
click at [599, 249] on div "7069663465 Deborah Hess 09/07/2025 Success Recurring Success Active 3 items $57…" at bounding box center [503, 241] width 766 height 24
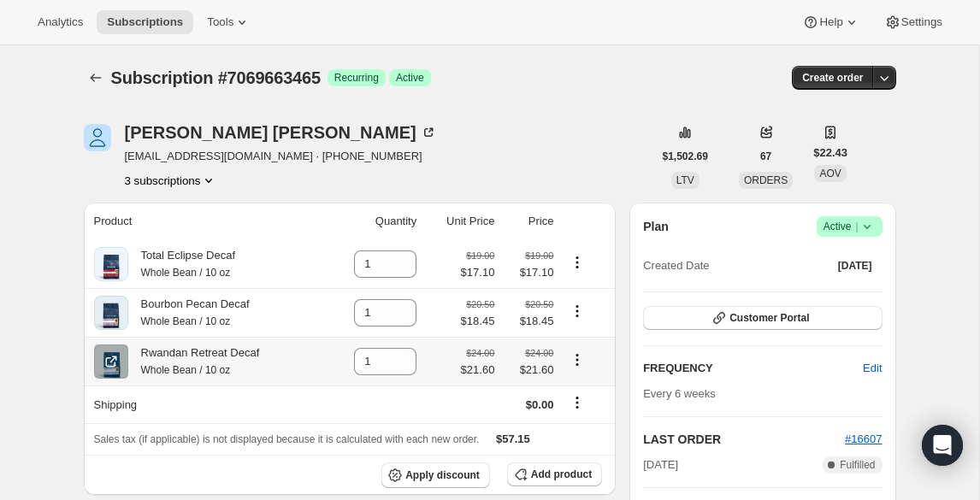
click at [573, 363] on icon "Product actions" at bounding box center [577, 360] width 17 height 17
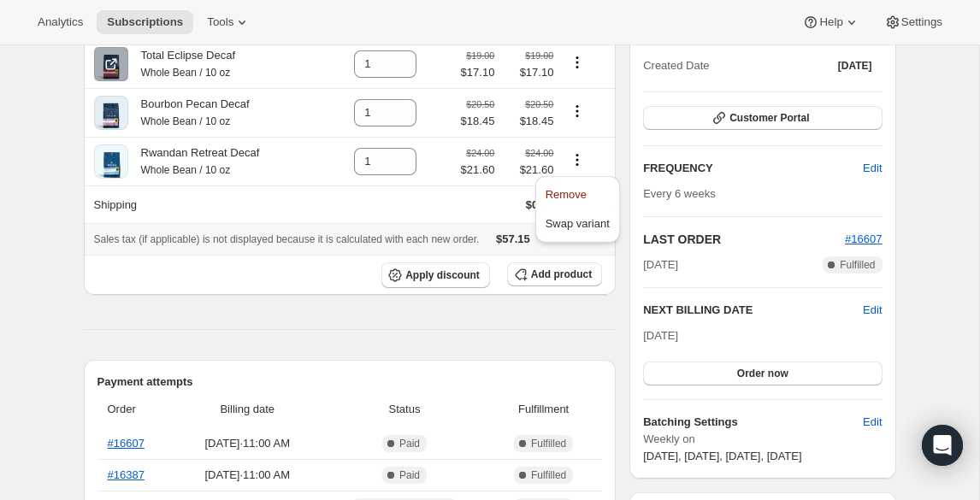
scroll to position [194, 0]
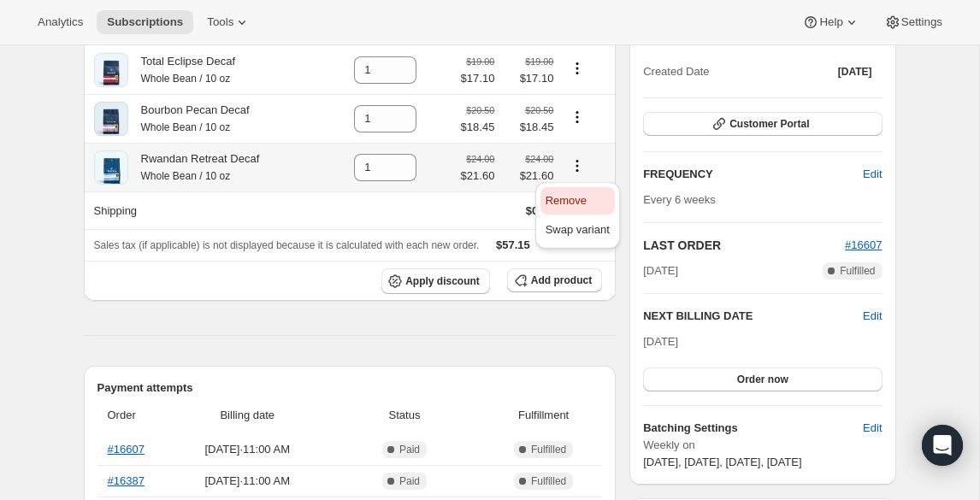
click at [569, 204] on span "Remove" at bounding box center [566, 200] width 41 height 13
type input "0"
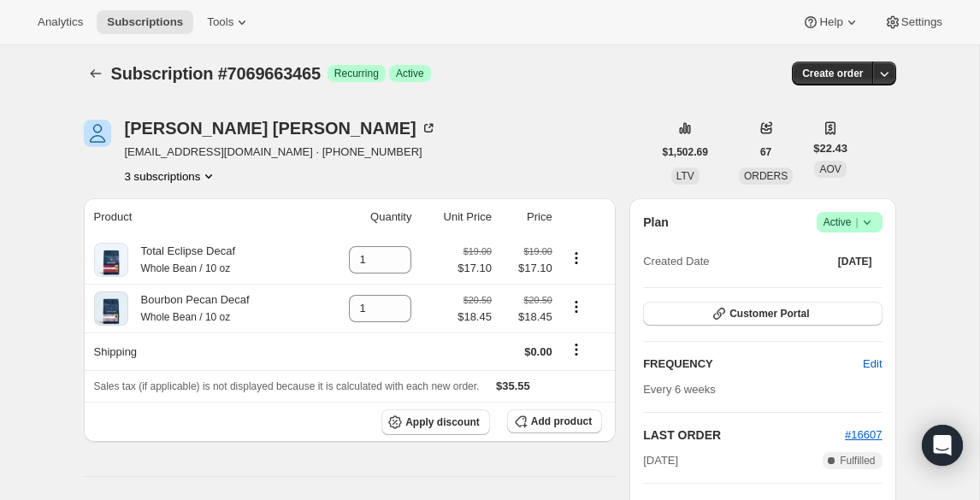
scroll to position [0, 0]
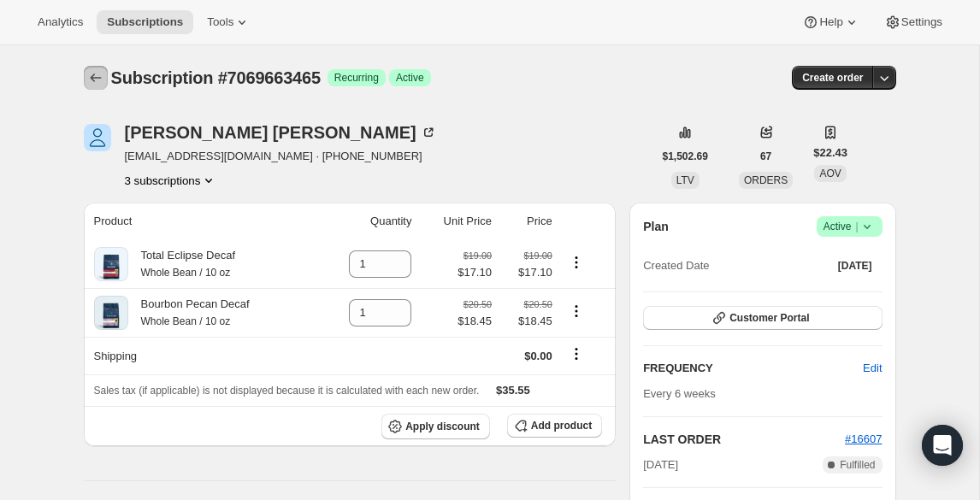
click at [96, 78] on icon "Subscriptions" at bounding box center [95, 77] width 17 height 17
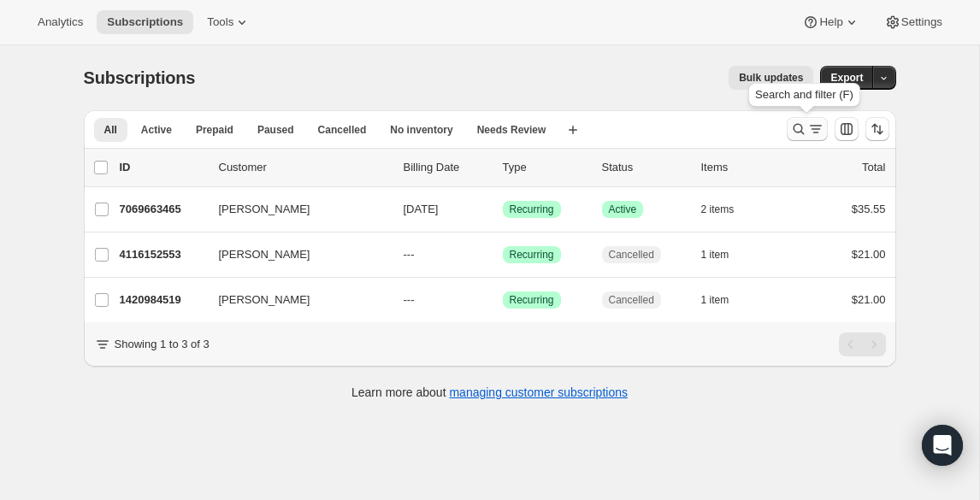
click at [794, 127] on icon "Search and filter results" at bounding box center [798, 129] width 17 height 17
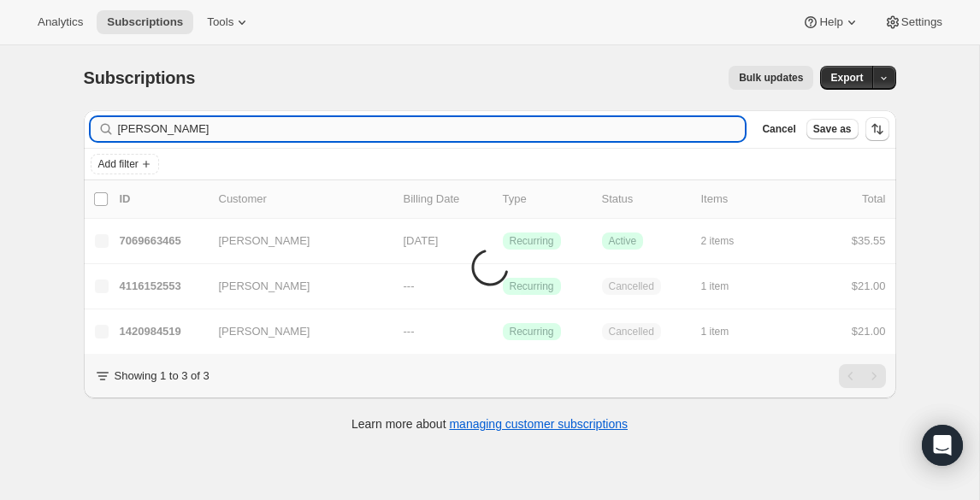
type input "[PERSON_NAME]"
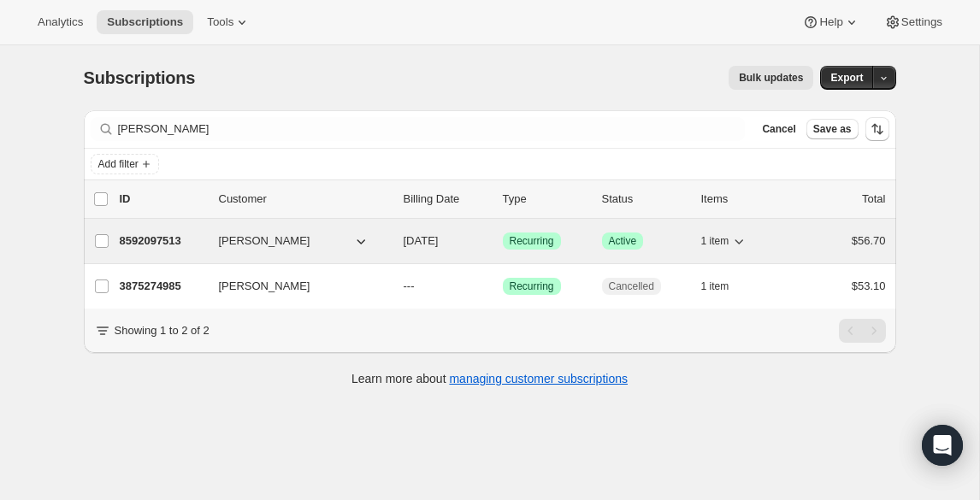
click at [636, 243] on span "Active" at bounding box center [623, 241] width 28 height 14
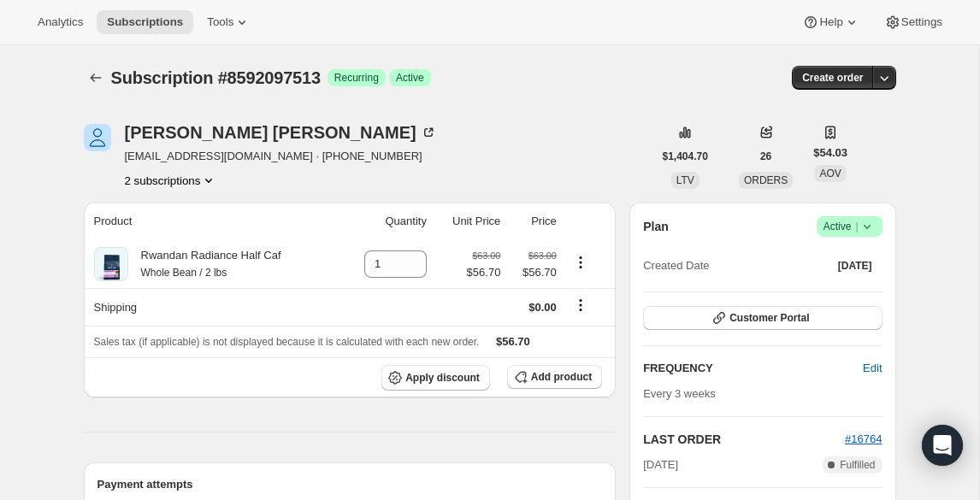
click at [866, 227] on icon at bounding box center [867, 226] width 17 height 17
click at [823, 260] on span "Pause subscription" at bounding box center [843, 260] width 94 height 13
